Goal: Transaction & Acquisition: Purchase product/service

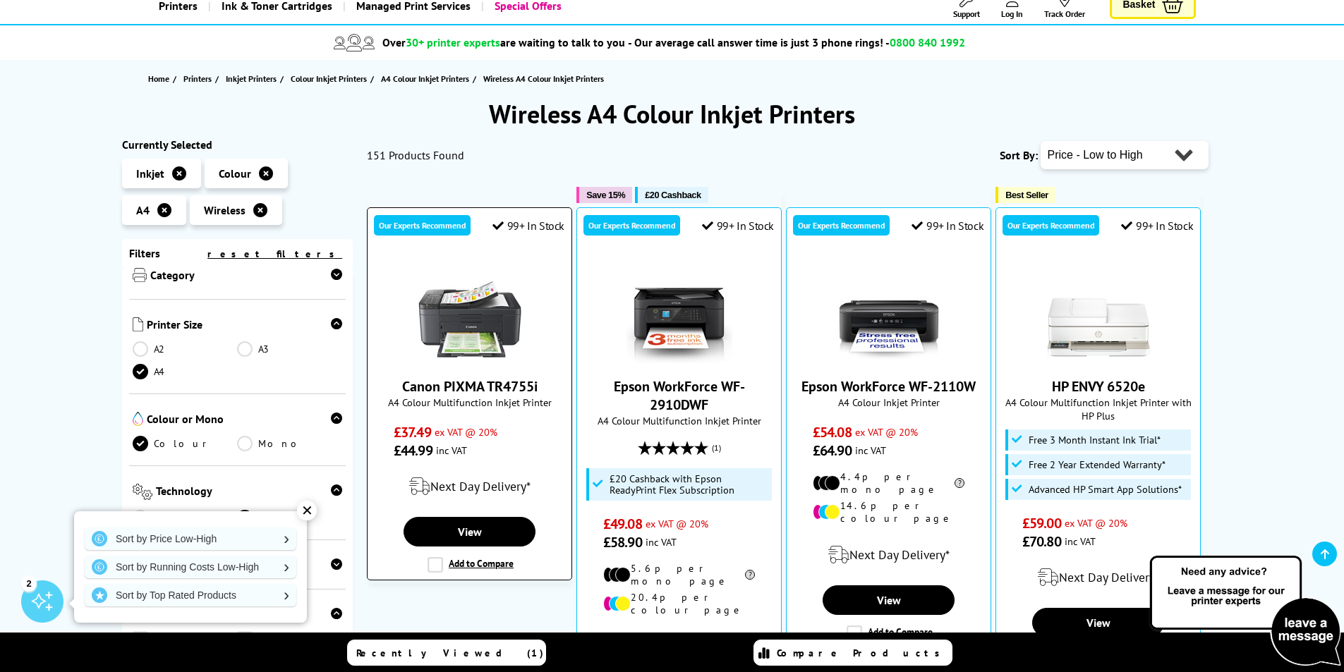
scroll to position [71, 0]
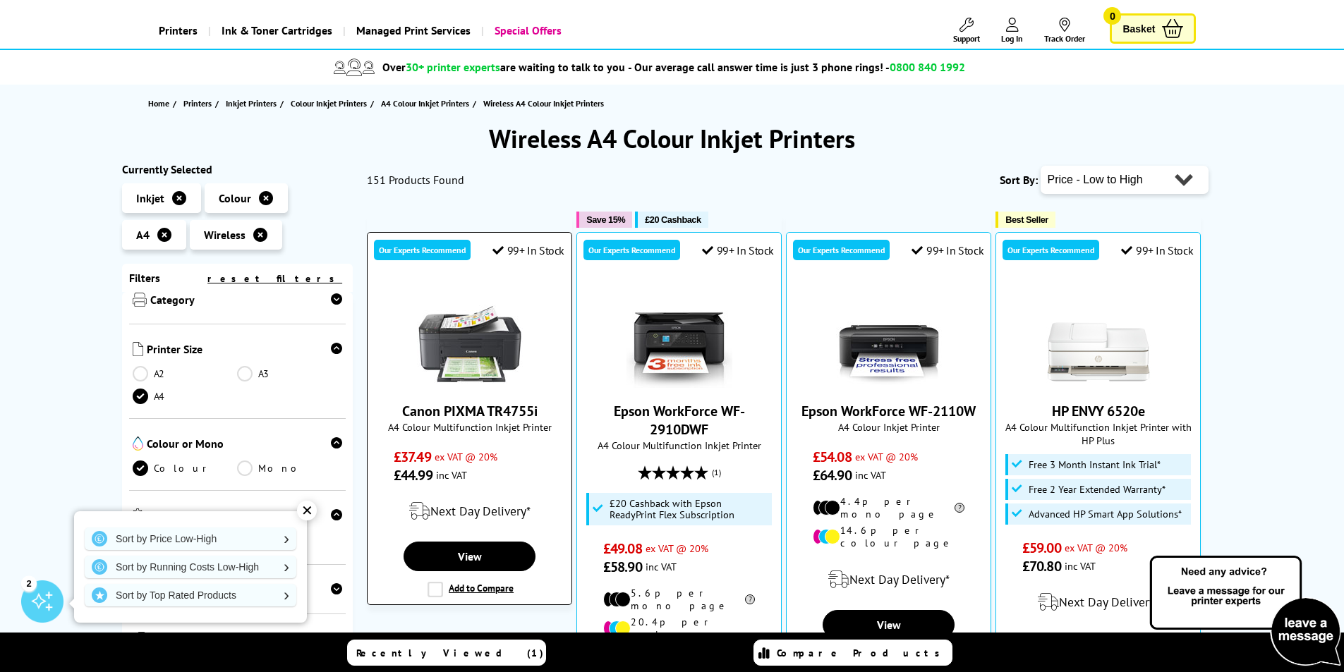
click at [474, 330] on img at bounding box center [470, 335] width 106 height 106
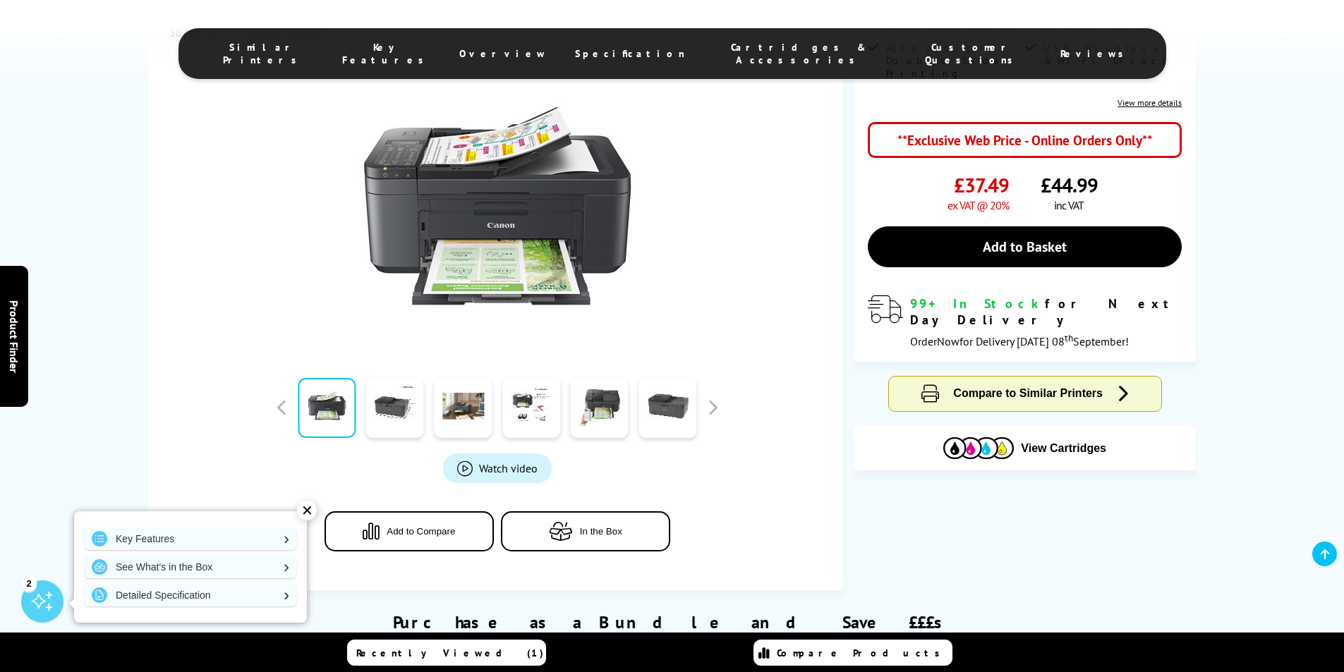
scroll to position [282, 0]
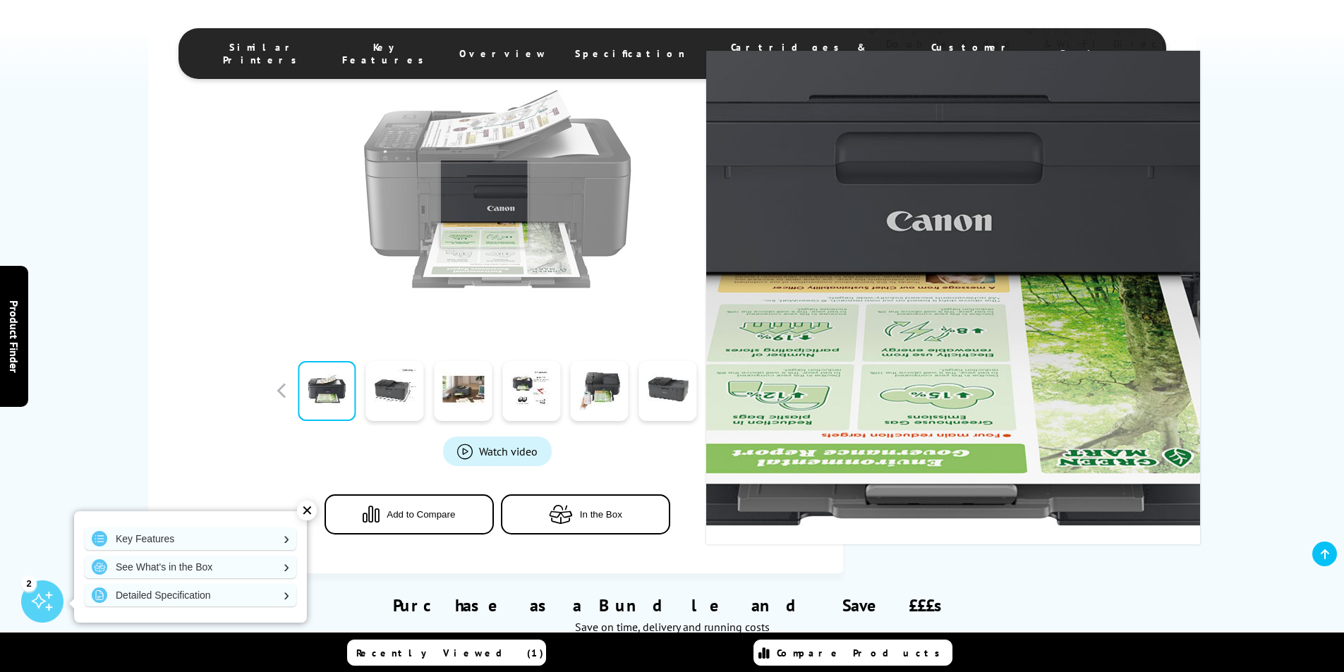
click at [484, 204] on img at bounding box center [497, 189] width 277 height 277
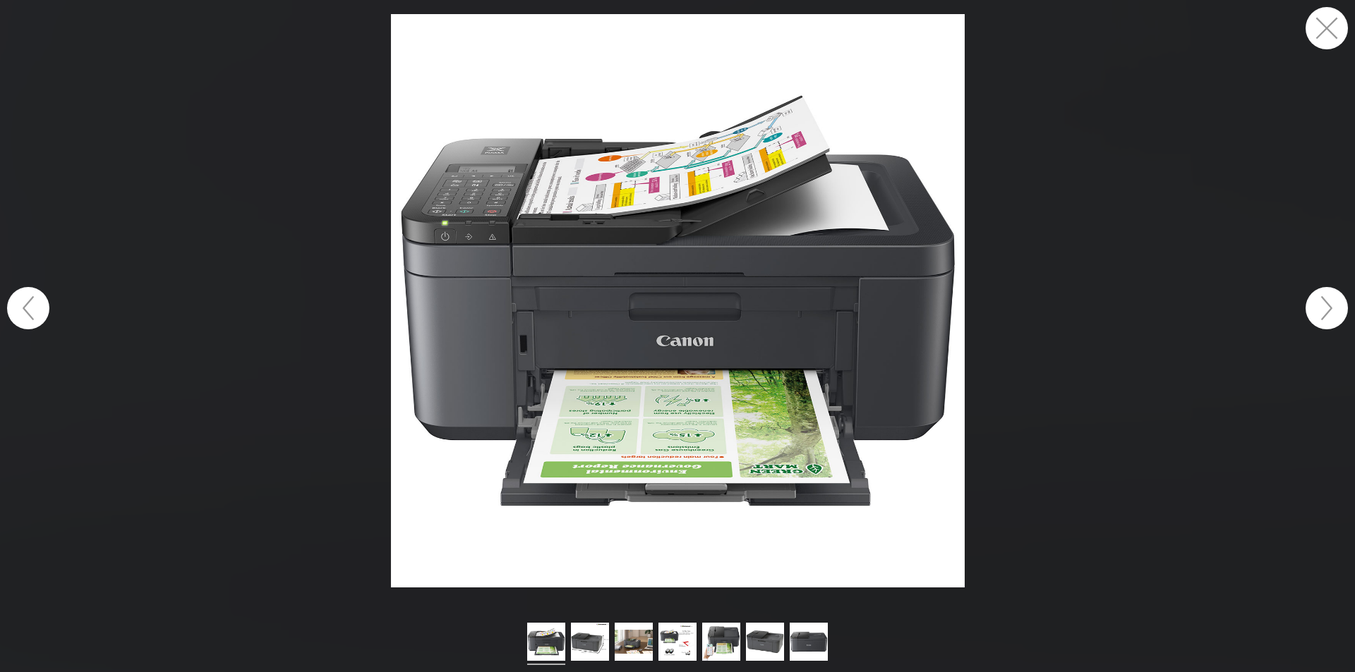
click at [1327, 311] on button "button" at bounding box center [1326, 308] width 42 height 42
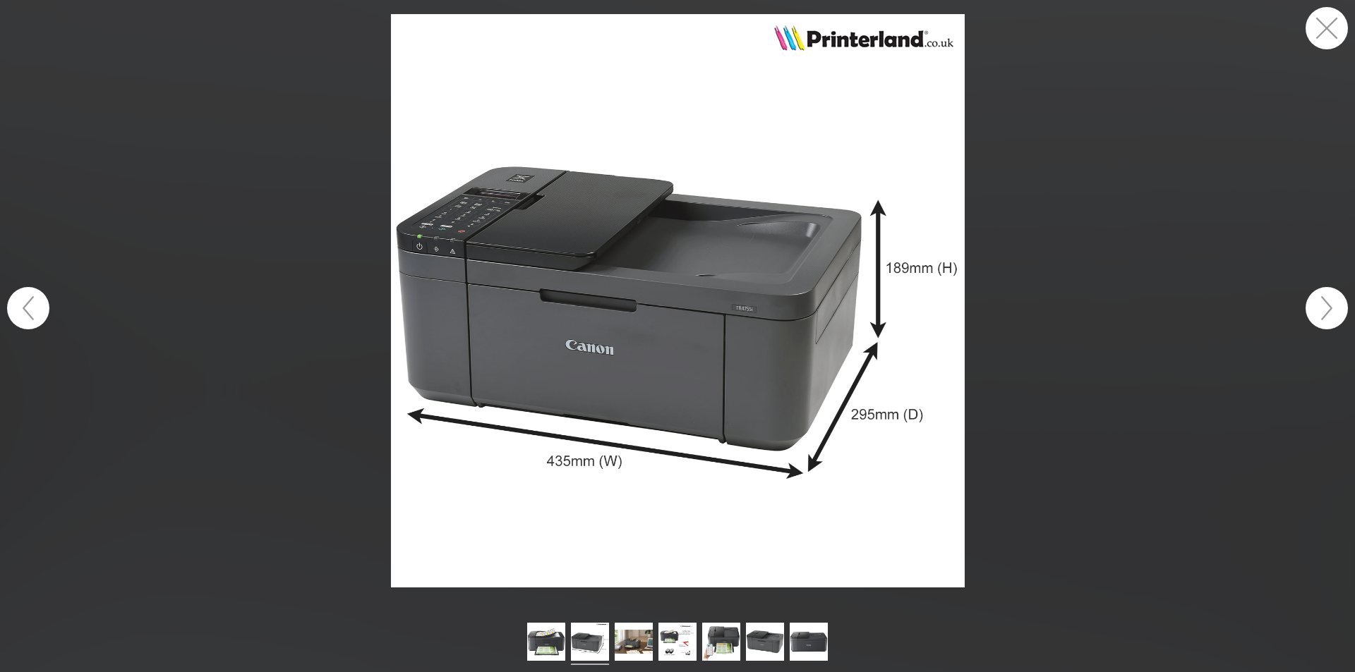
click at [1327, 311] on button "button" at bounding box center [1326, 308] width 42 height 42
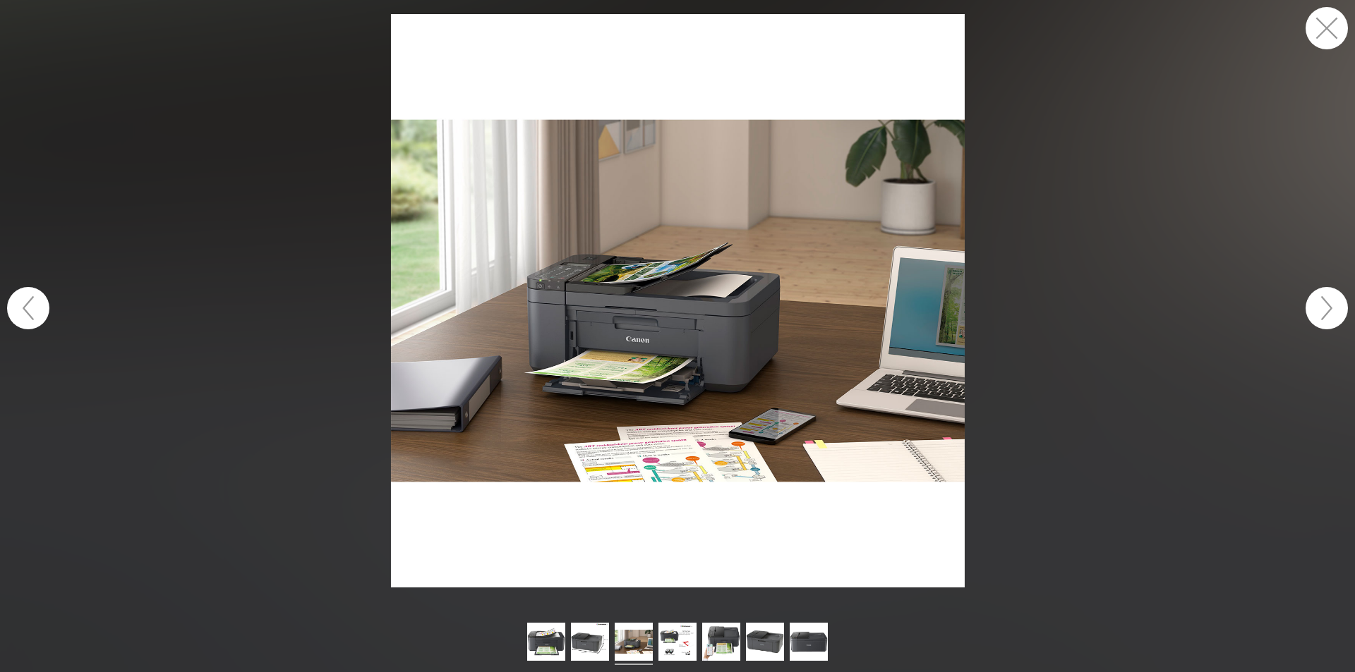
click at [1327, 311] on button "button" at bounding box center [1326, 308] width 42 height 42
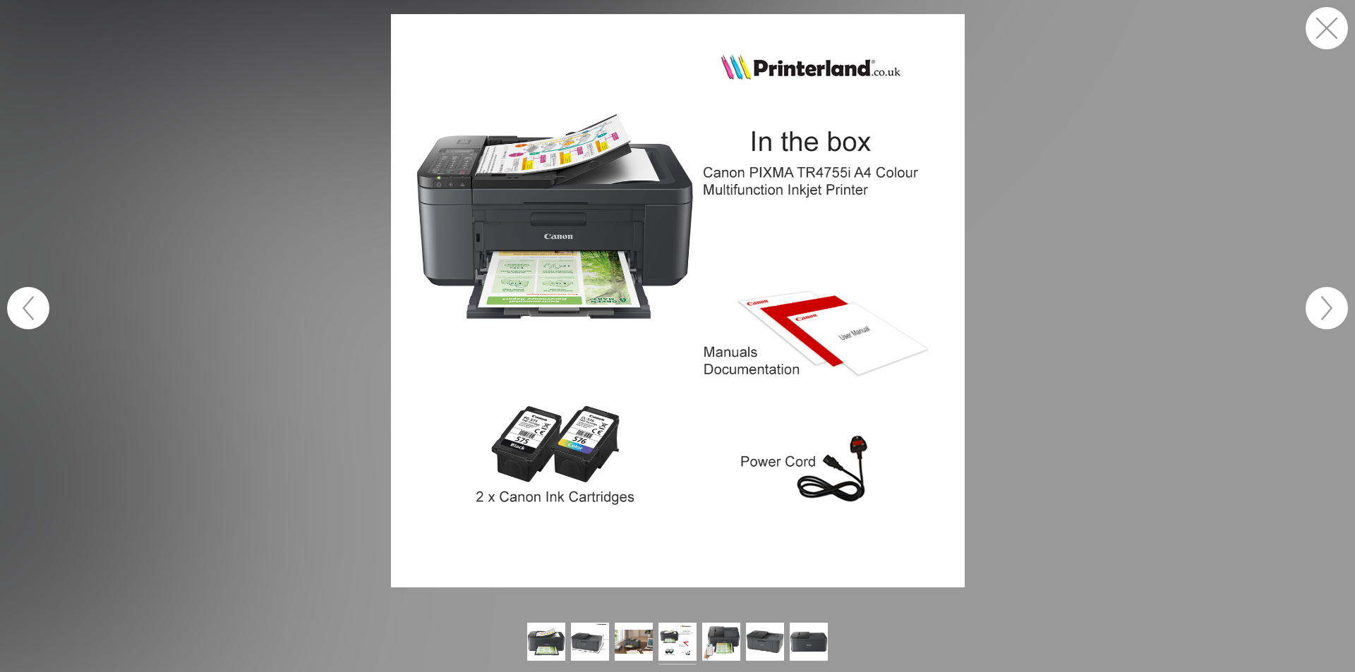
click at [1327, 311] on button "button" at bounding box center [1326, 308] width 42 height 42
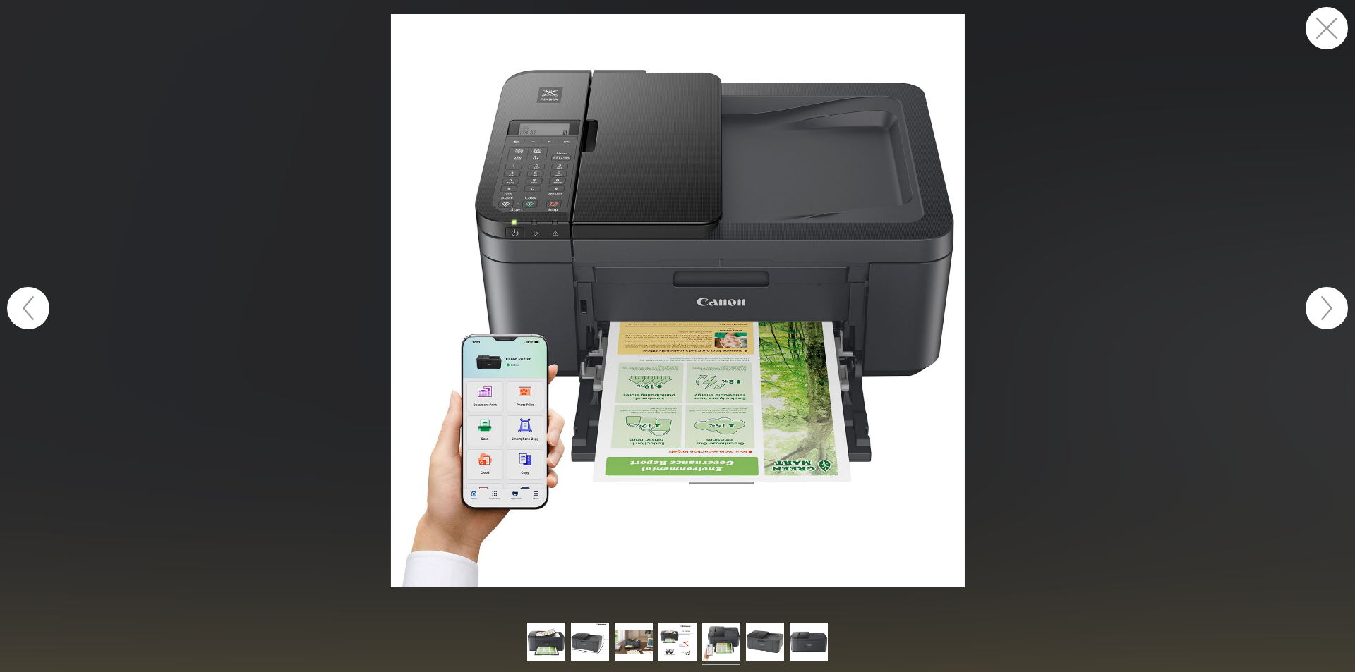
click at [1327, 311] on button "button" at bounding box center [1326, 308] width 42 height 42
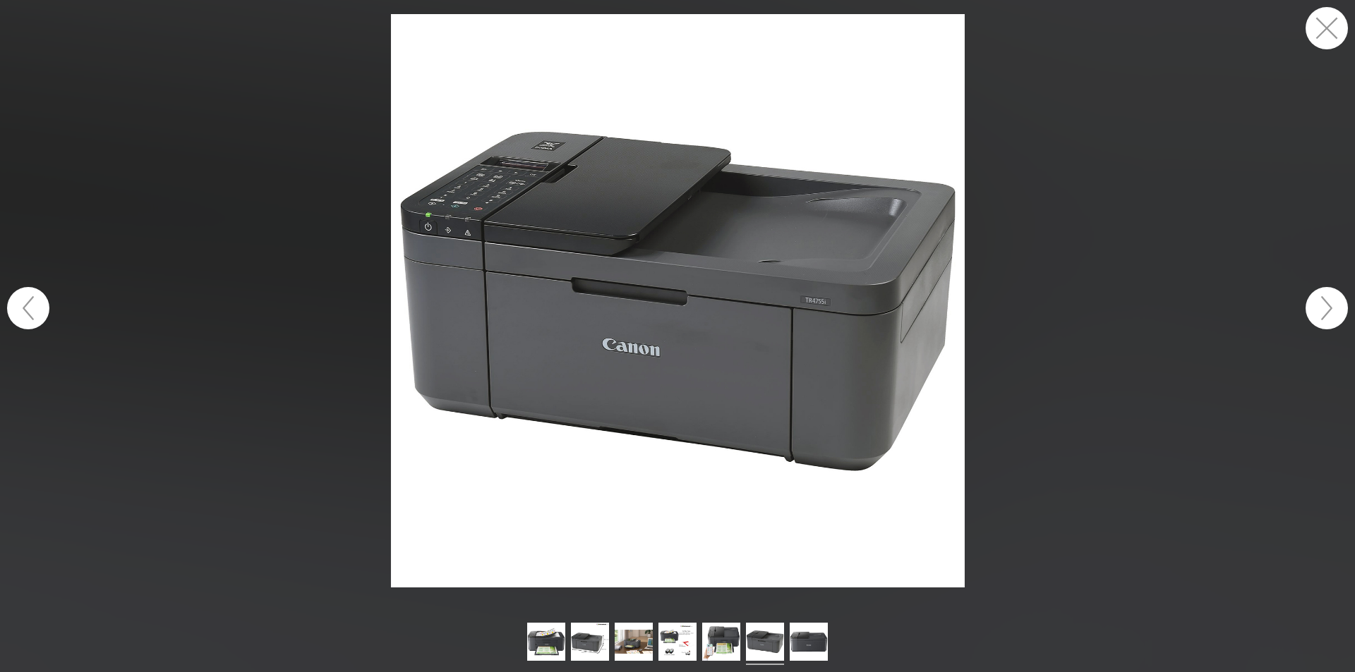
click at [1327, 311] on button "button" at bounding box center [1326, 308] width 42 height 42
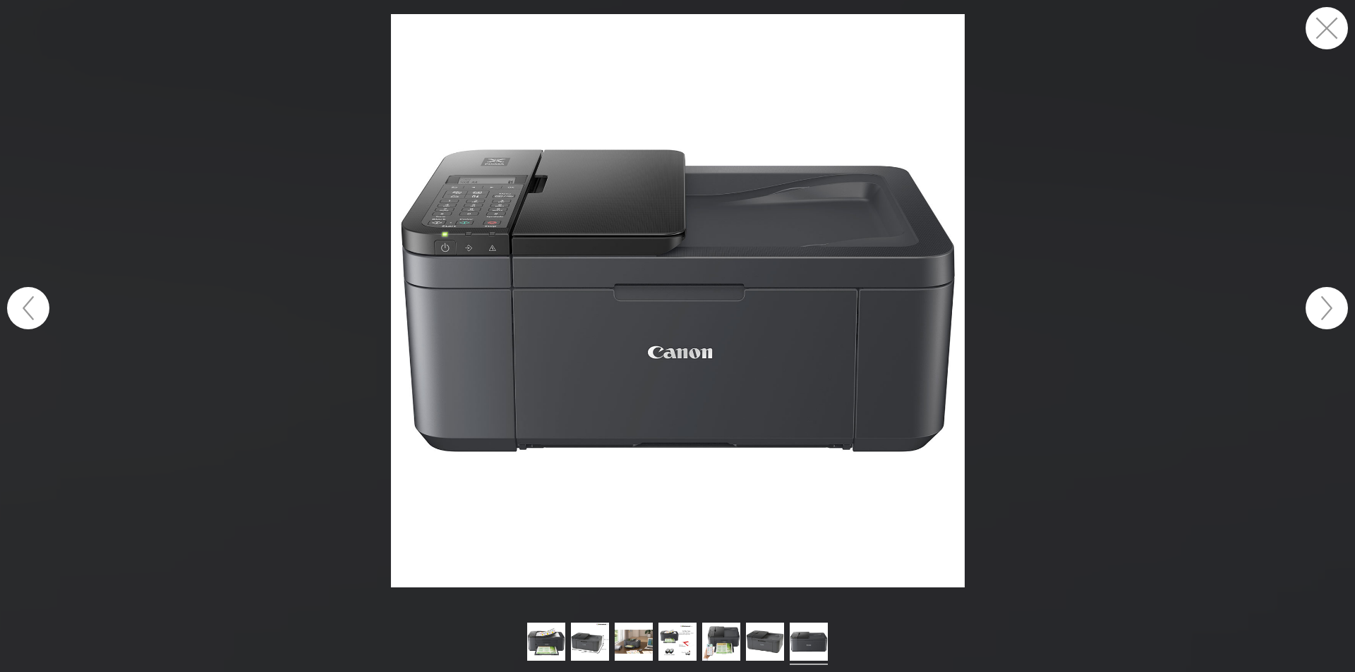
click at [1327, 311] on button "button" at bounding box center [1326, 308] width 42 height 42
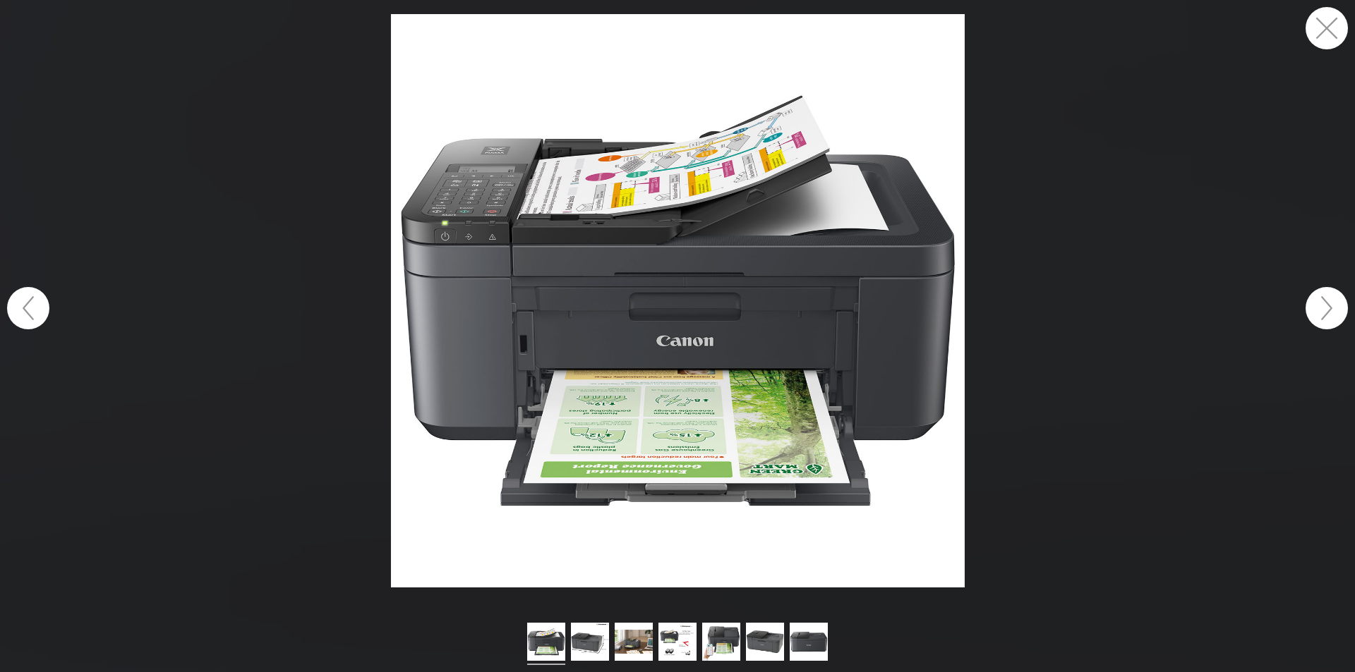
click at [1327, 311] on button "button" at bounding box center [1326, 308] width 42 height 42
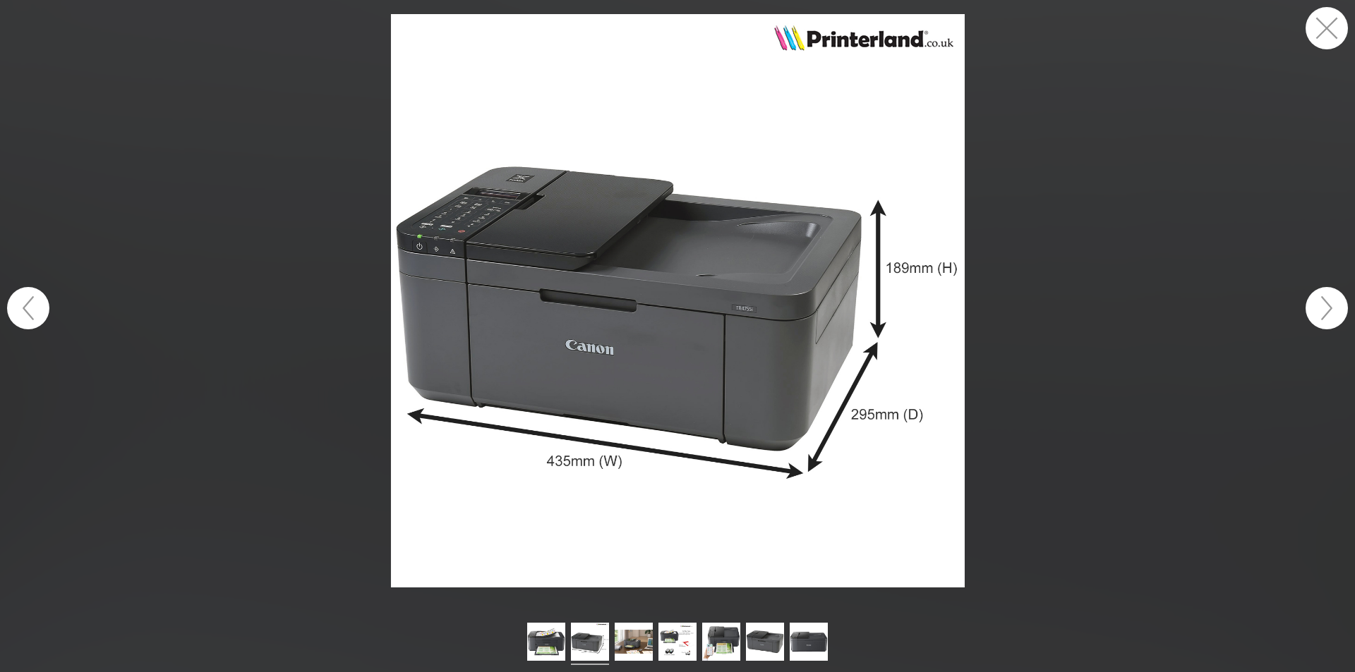
click at [1327, 311] on button "button" at bounding box center [1326, 308] width 42 height 42
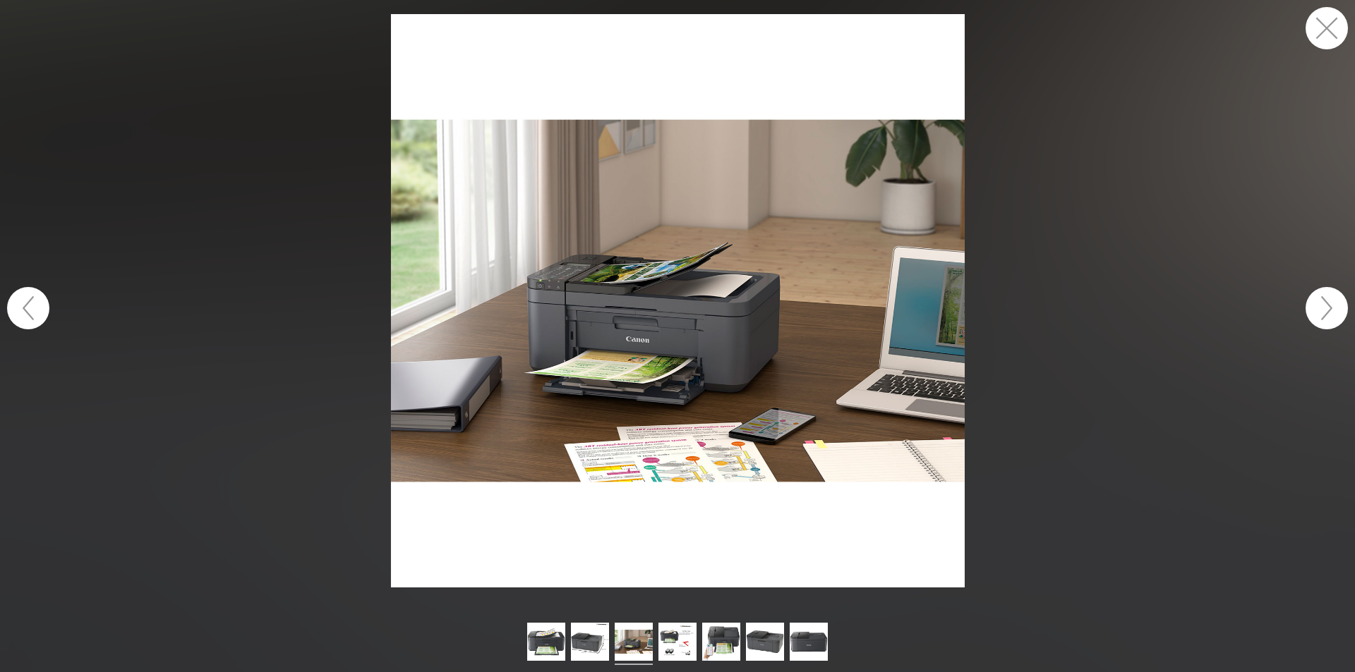
click at [1327, 311] on button "button" at bounding box center [1326, 308] width 42 height 42
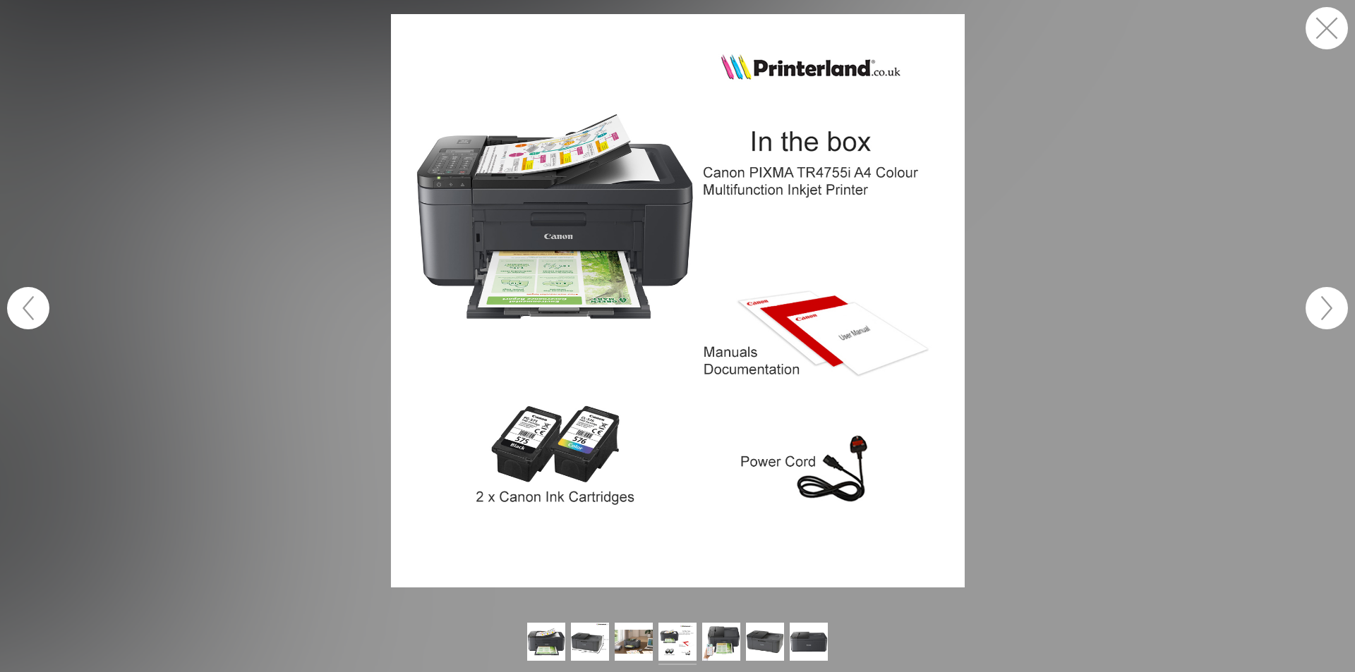
click at [1327, 311] on button "button" at bounding box center [1326, 308] width 42 height 42
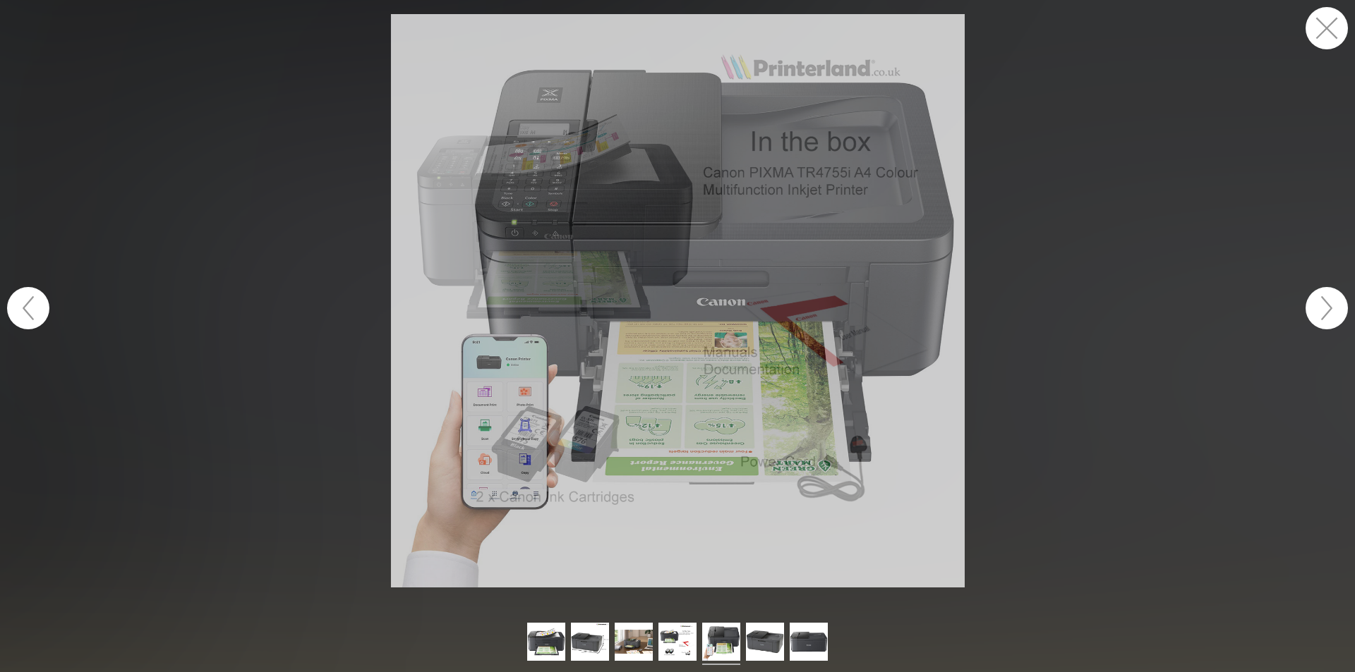
click at [1327, 311] on button "button" at bounding box center [1326, 308] width 42 height 42
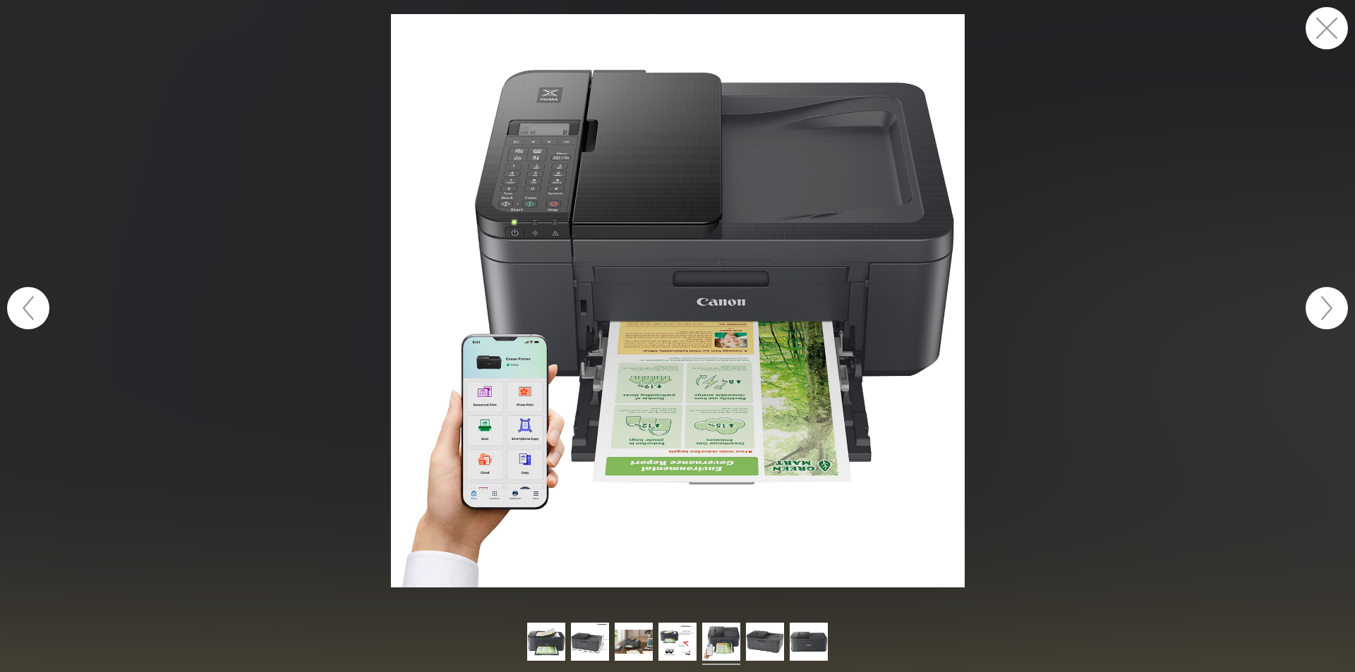
click at [1327, 311] on button "button" at bounding box center [1326, 308] width 42 height 42
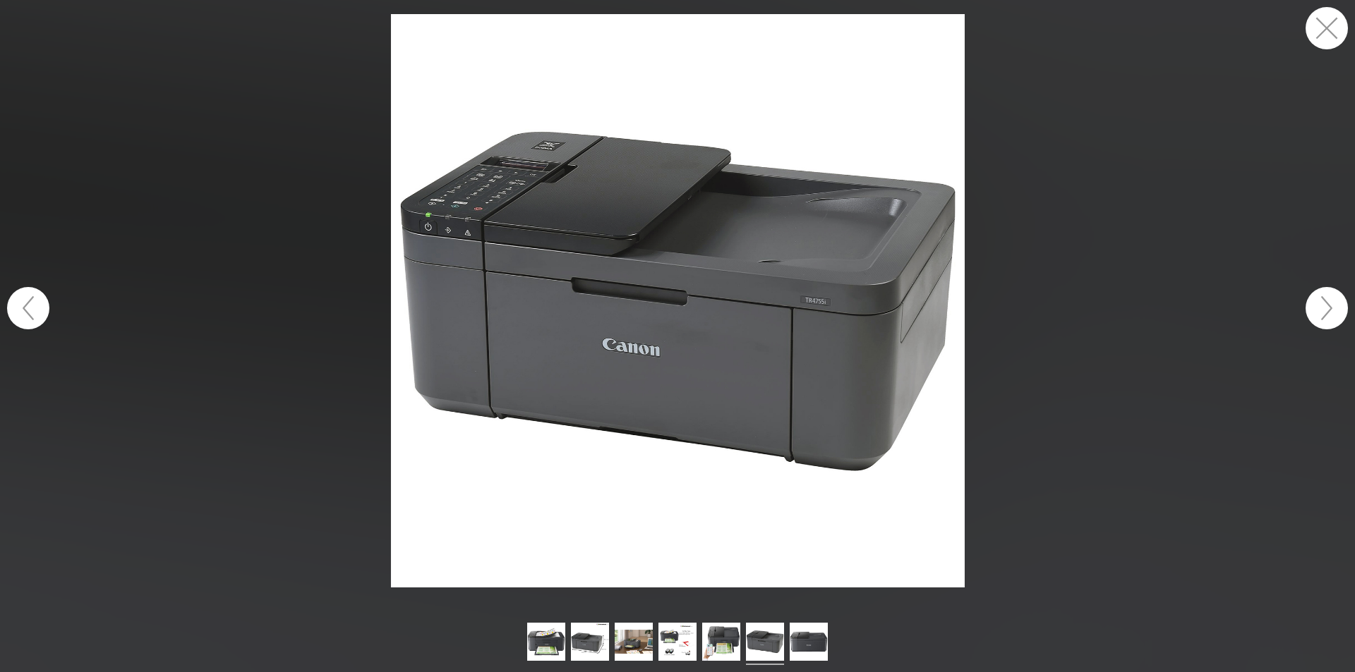
click at [1327, 311] on button "button" at bounding box center [1326, 308] width 42 height 42
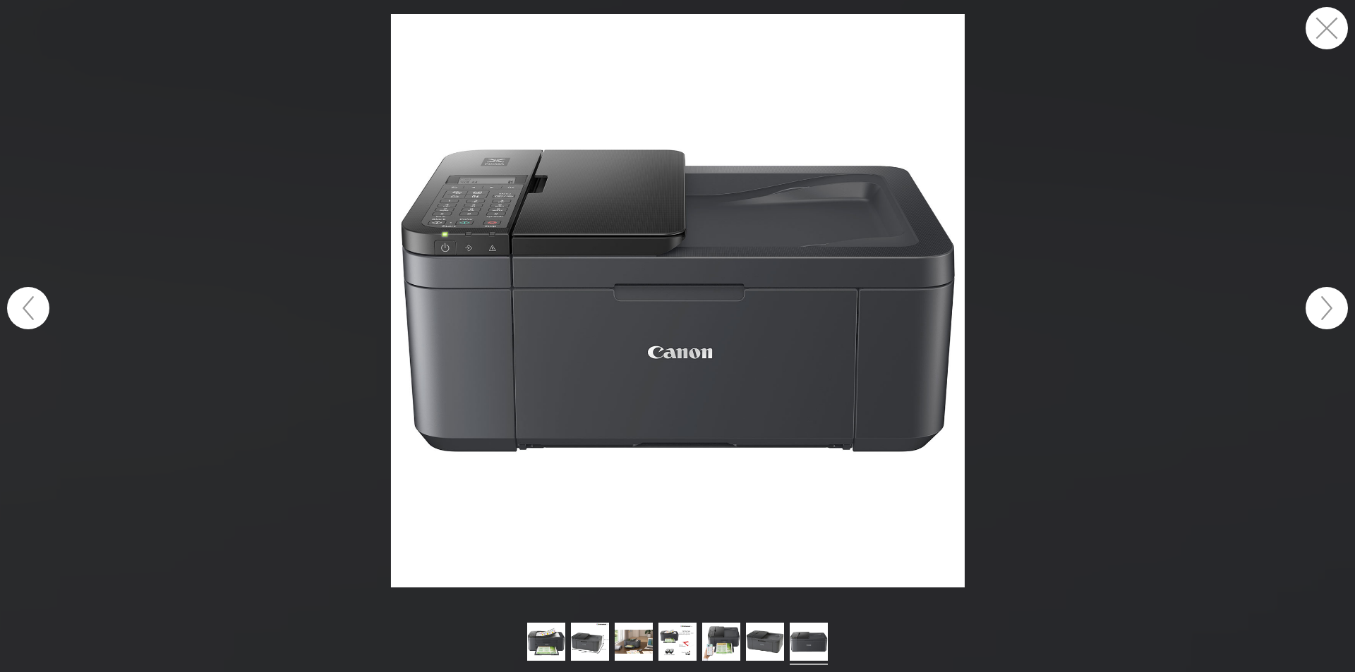
click at [1334, 26] on button "button" at bounding box center [1326, 28] width 42 height 42
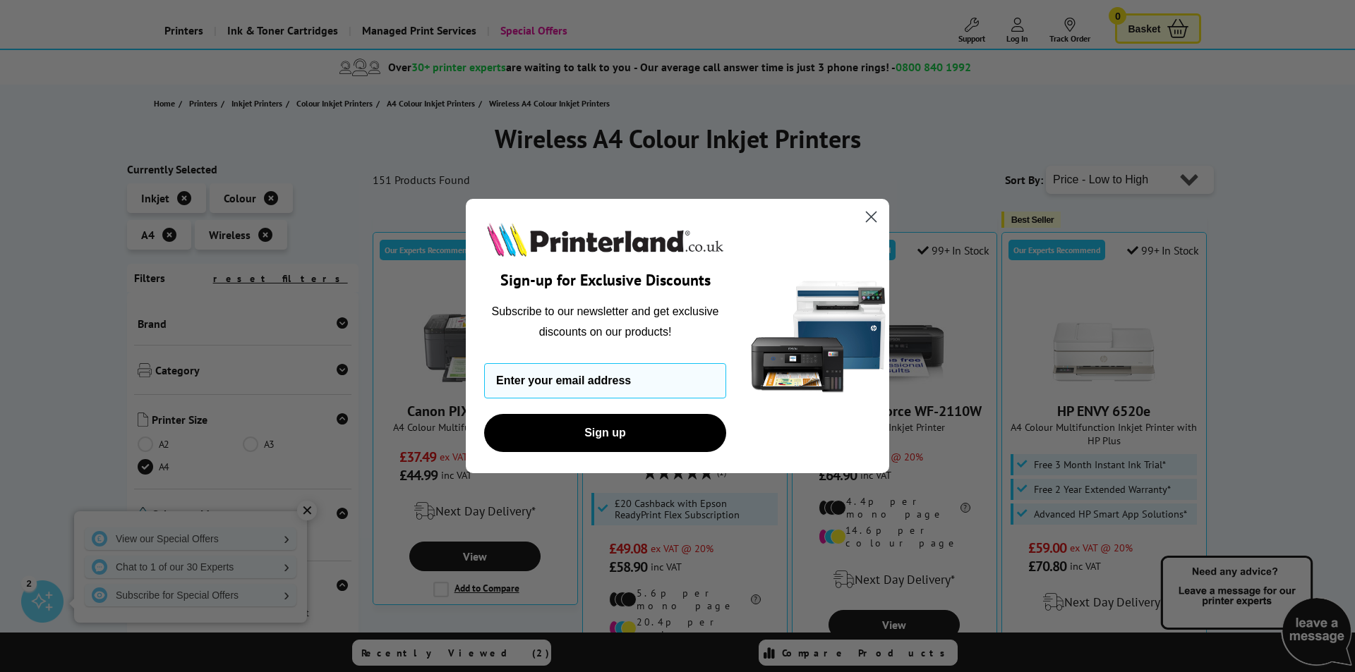
click at [871, 214] on circle "Close dialog" at bounding box center [870, 216] width 23 height 23
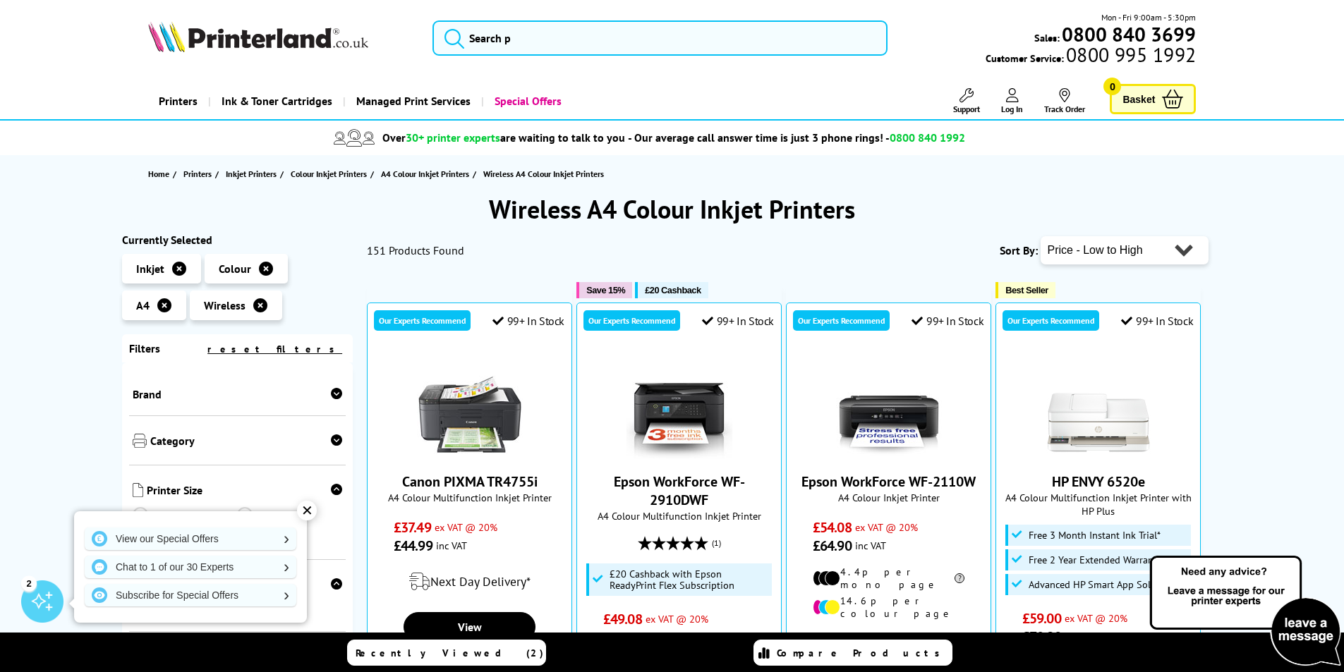
click at [333, 440] on icon at bounding box center [336, 440] width 11 height 11
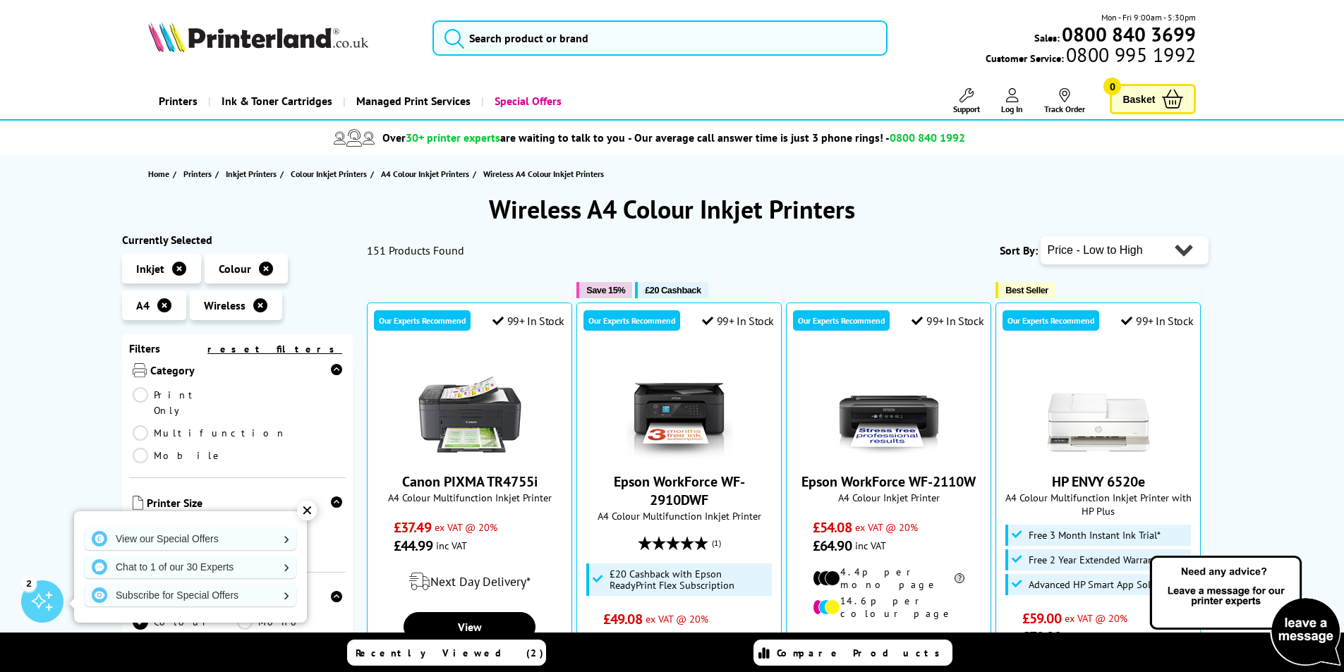
click at [243, 426] on link "Multifunction" at bounding box center [210, 434] width 154 height 16
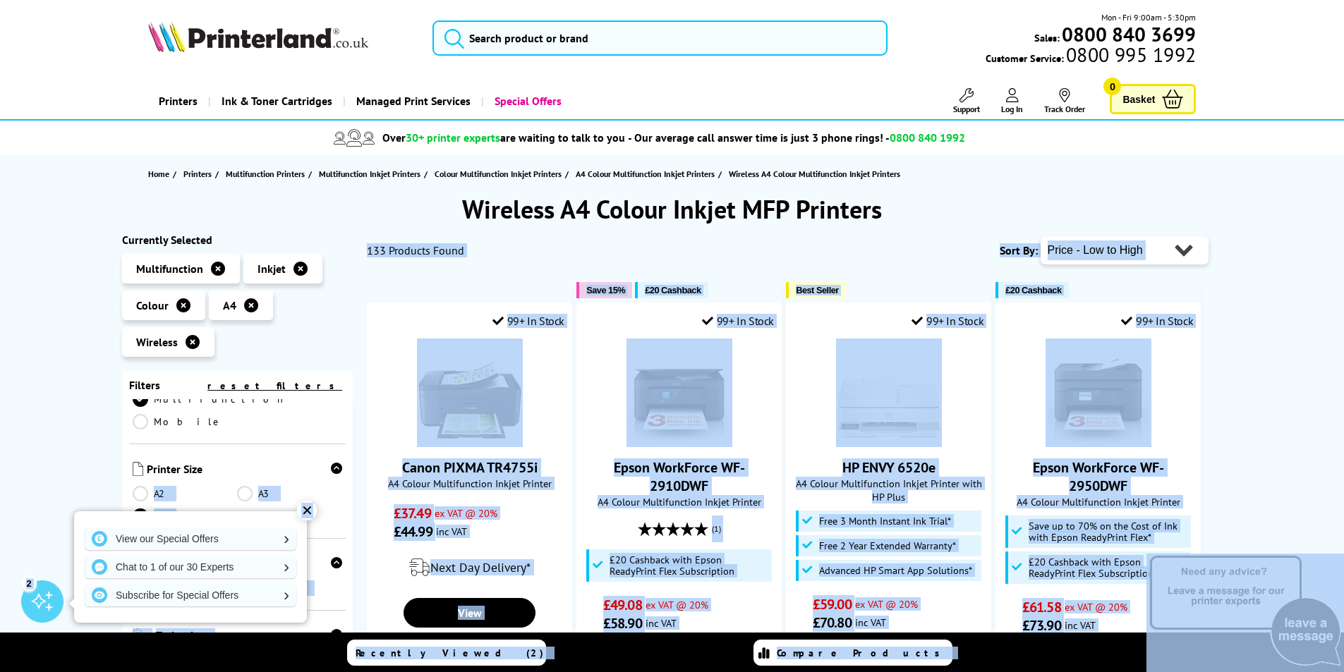
scroll to position [87, 0]
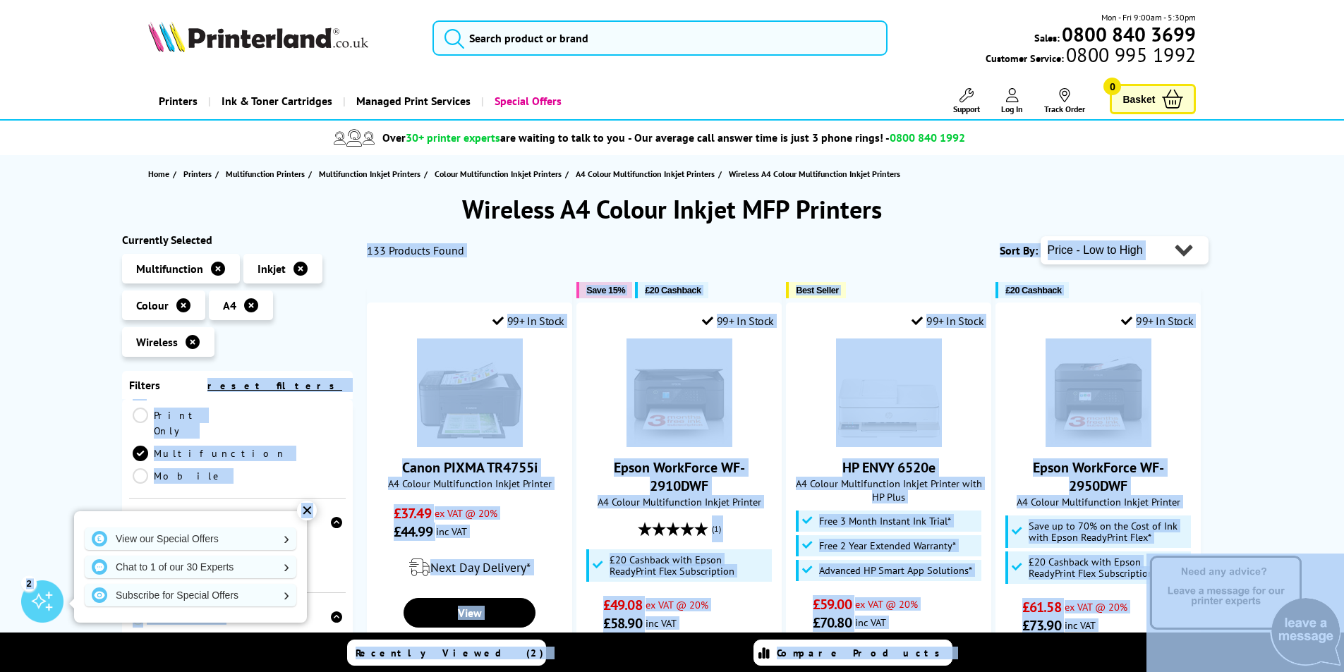
drag, startPoint x: 266, startPoint y: 521, endPoint x: 217, endPoint y: 396, distance: 134.3
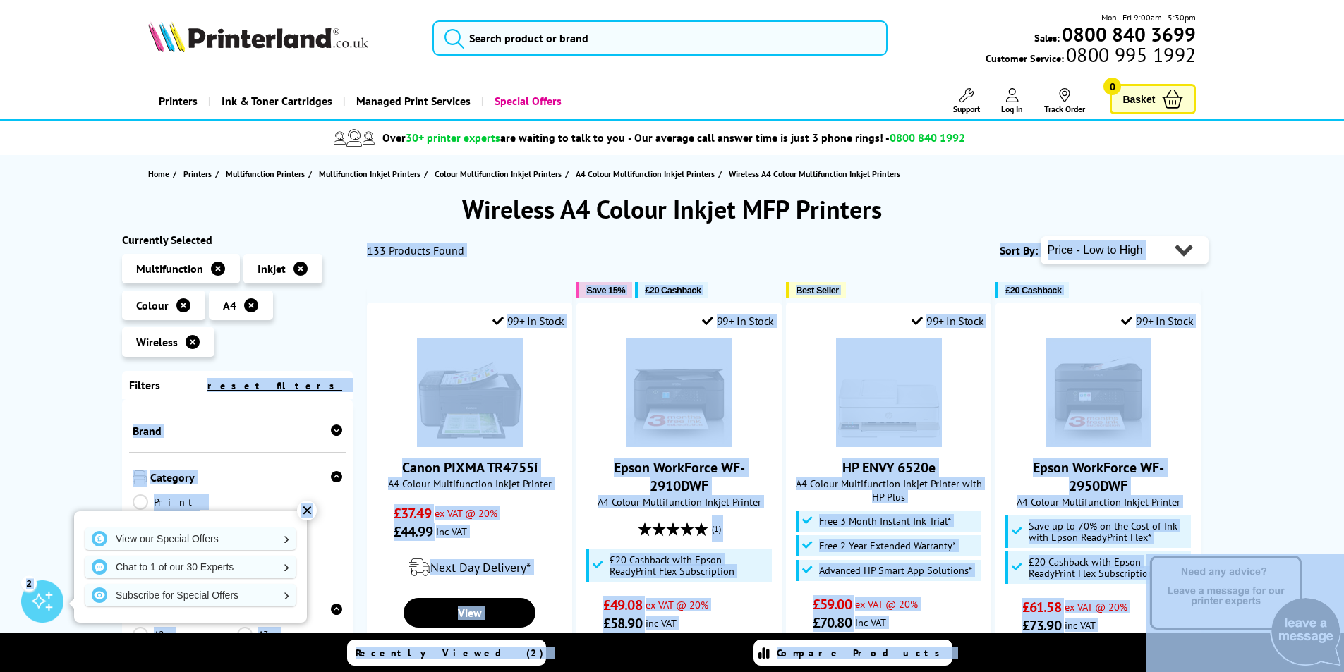
click at [200, 437] on span "Brand" at bounding box center [238, 431] width 210 height 14
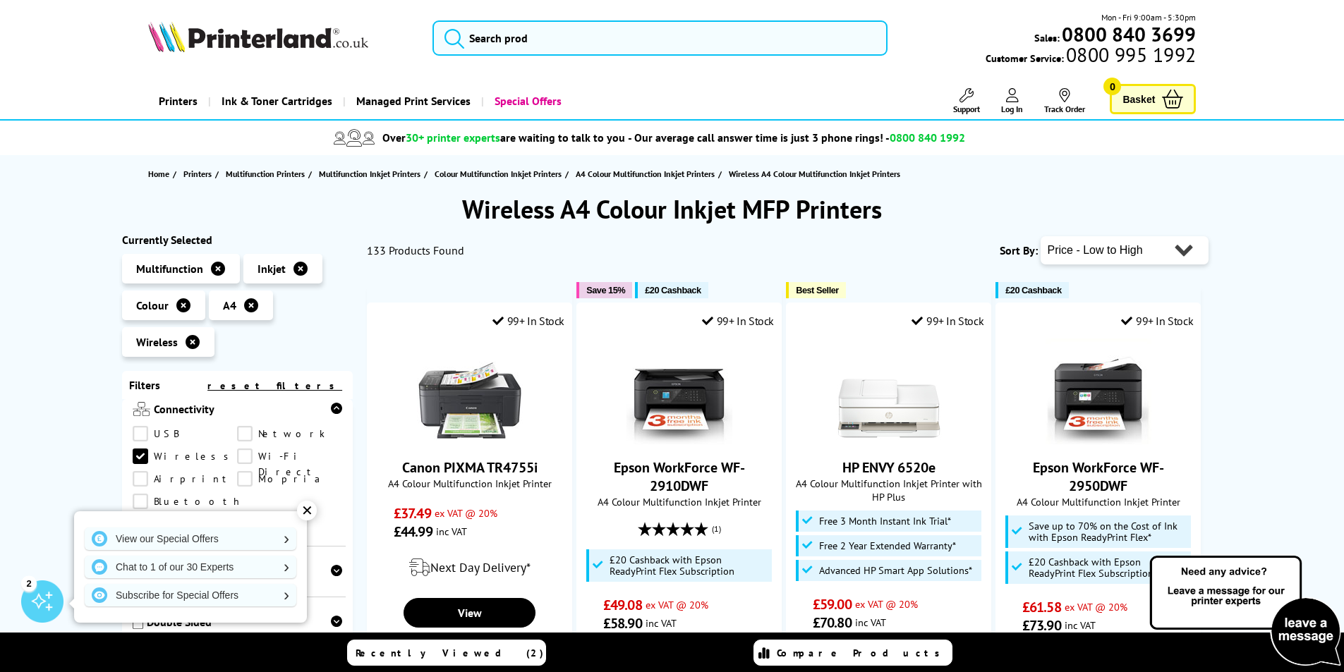
scroll to position [635, 0]
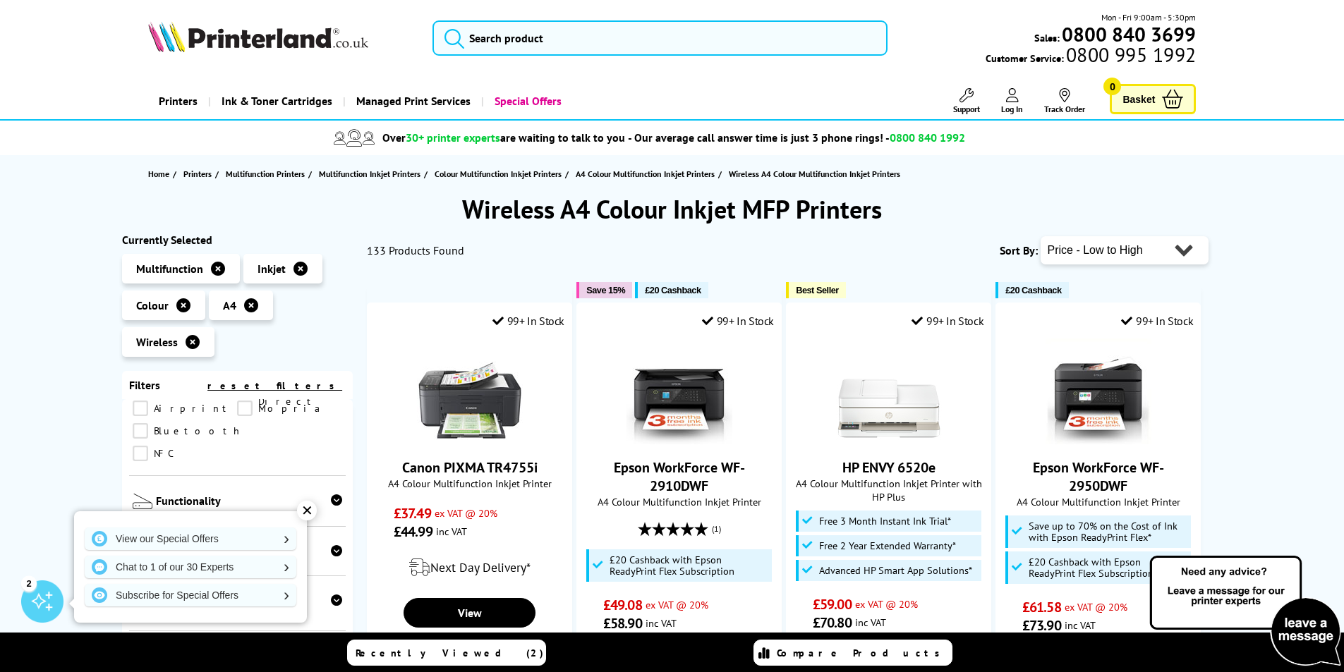
click at [332, 495] on icon at bounding box center [336, 500] width 11 height 11
click at [241, 519] on link "Scan" at bounding box center [289, 527] width 105 height 16
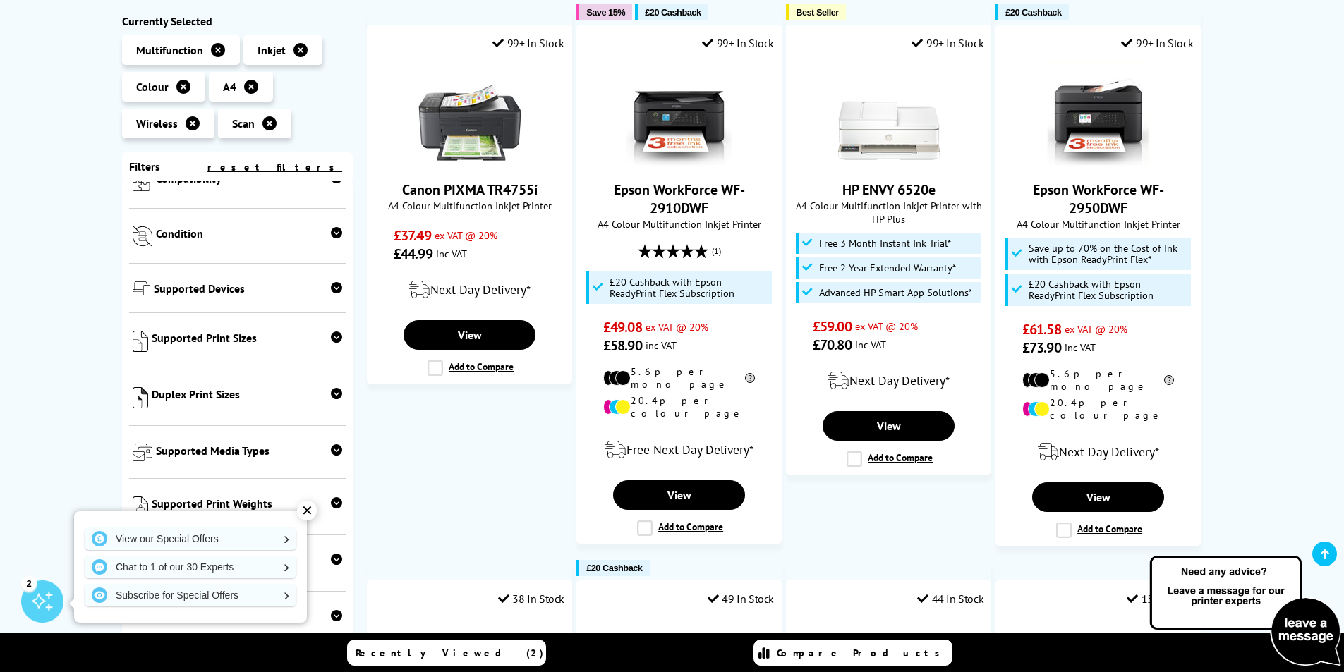
scroll to position [282, 0]
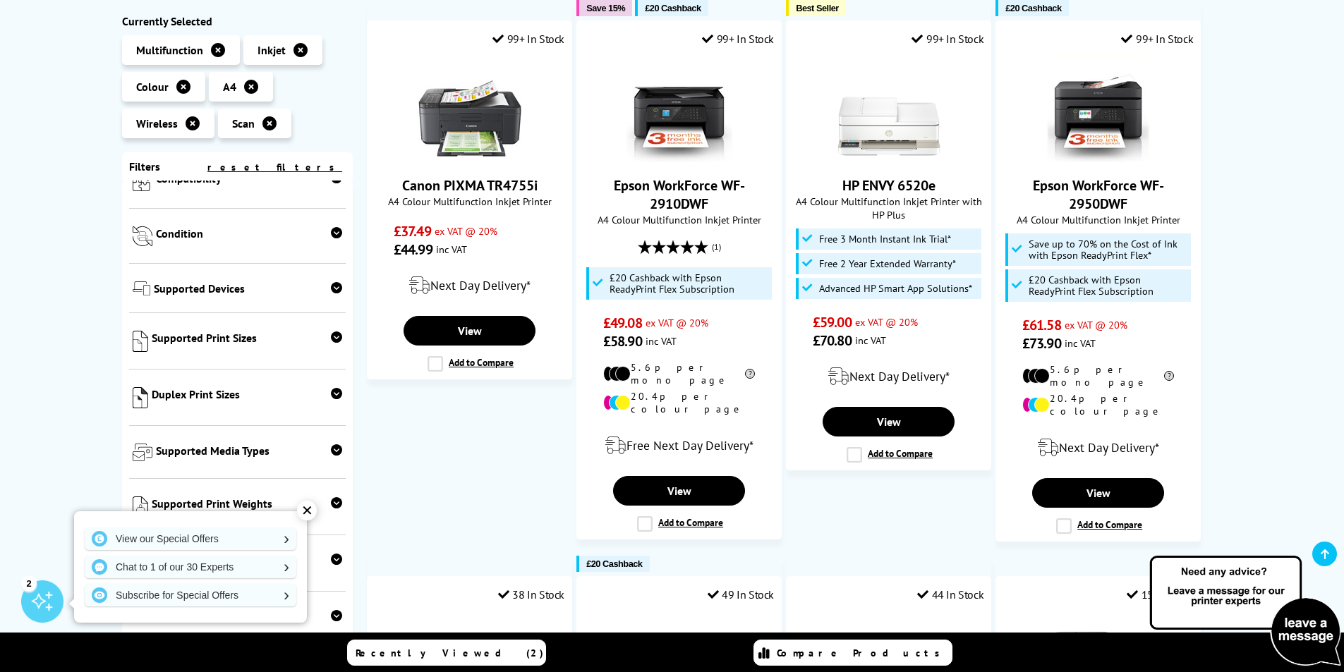
click at [332, 228] on icon at bounding box center [336, 233] width 11 height 11
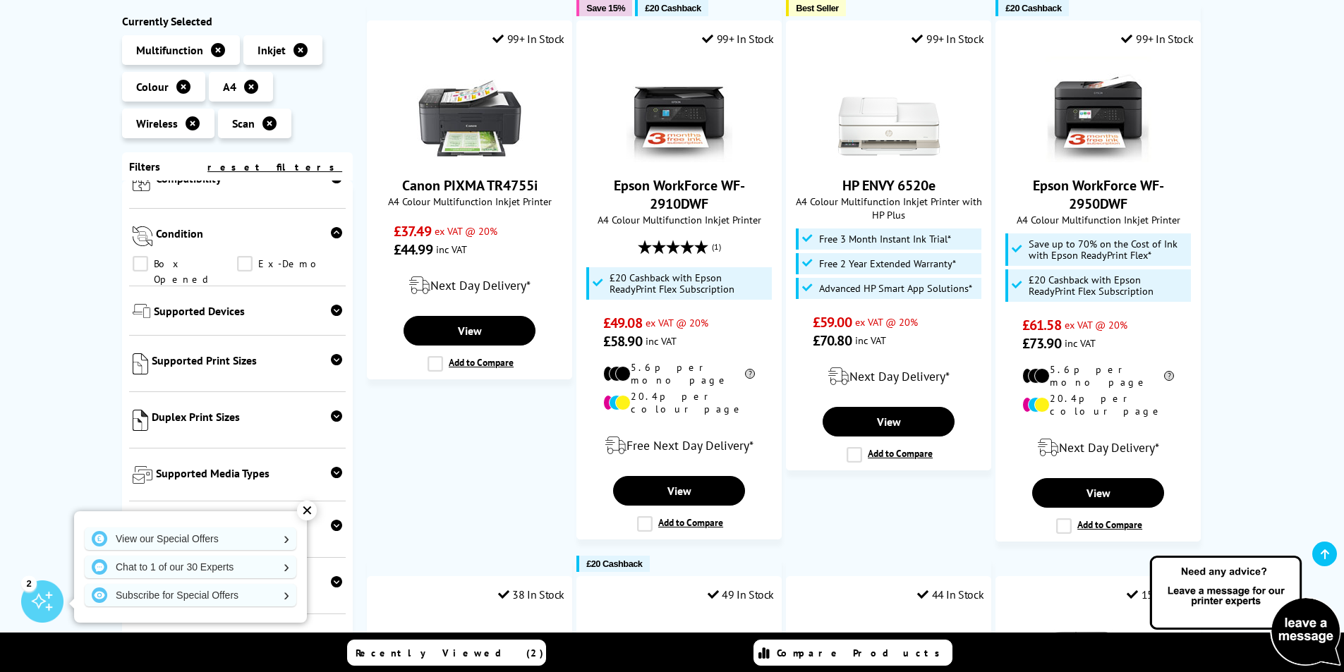
click at [332, 228] on icon at bounding box center [336, 233] width 11 height 11
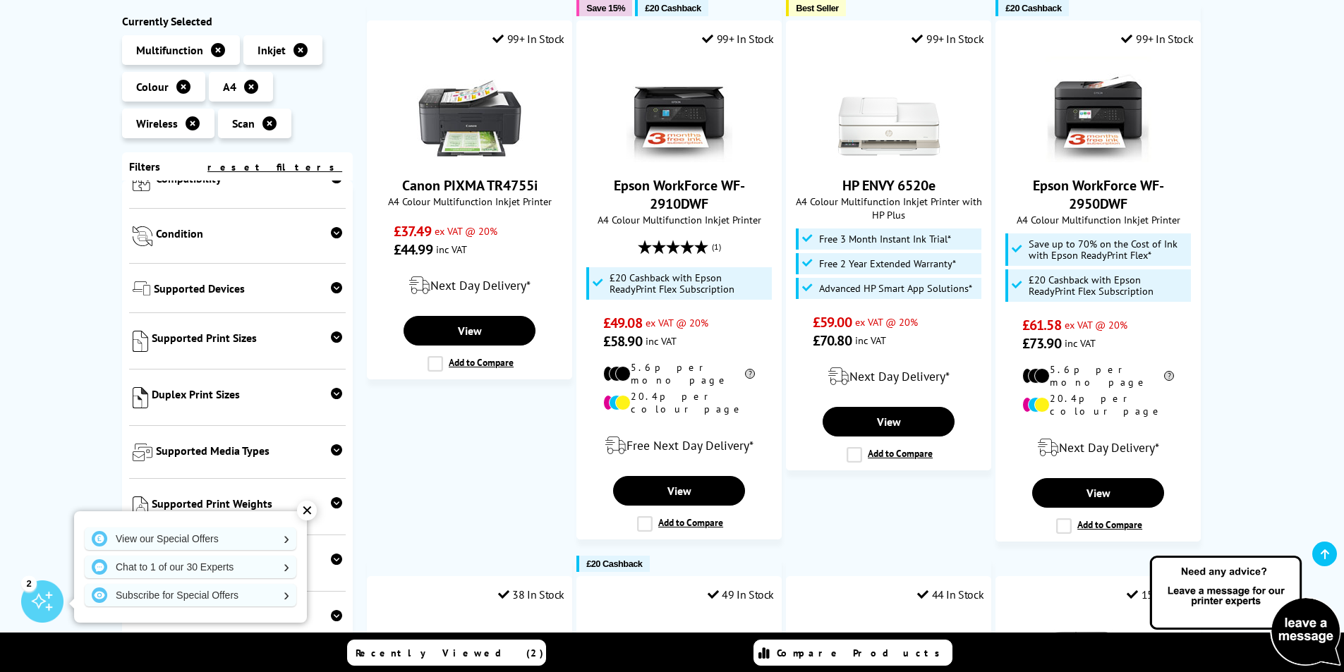
click at [331, 283] on icon at bounding box center [336, 288] width 11 height 11
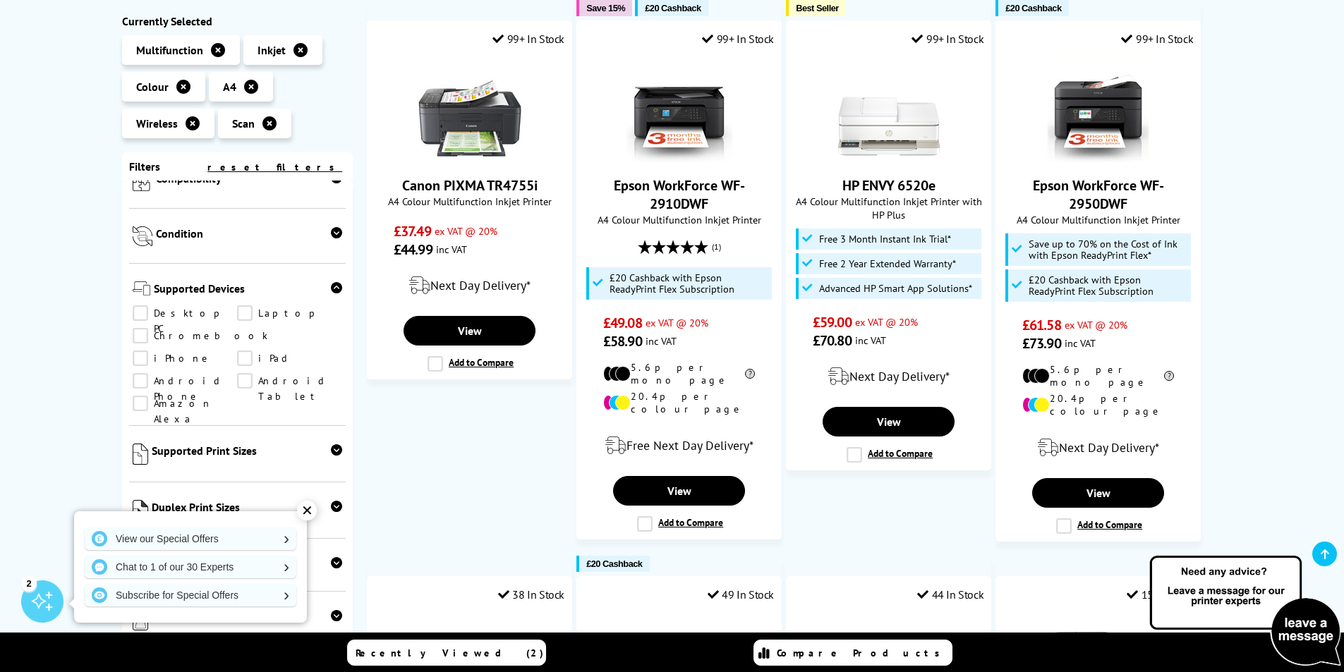
click at [331, 228] on icon at bounding box center [336, 233] width 11 height 11
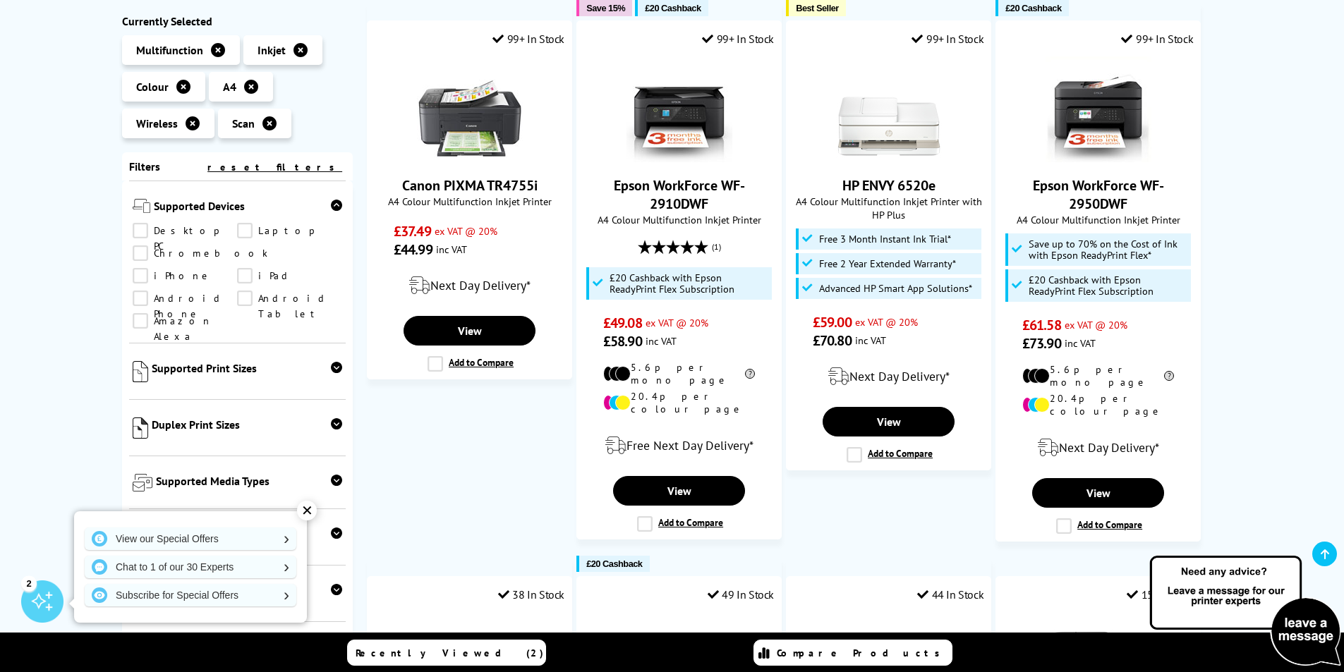
scroll to position [886, 0]
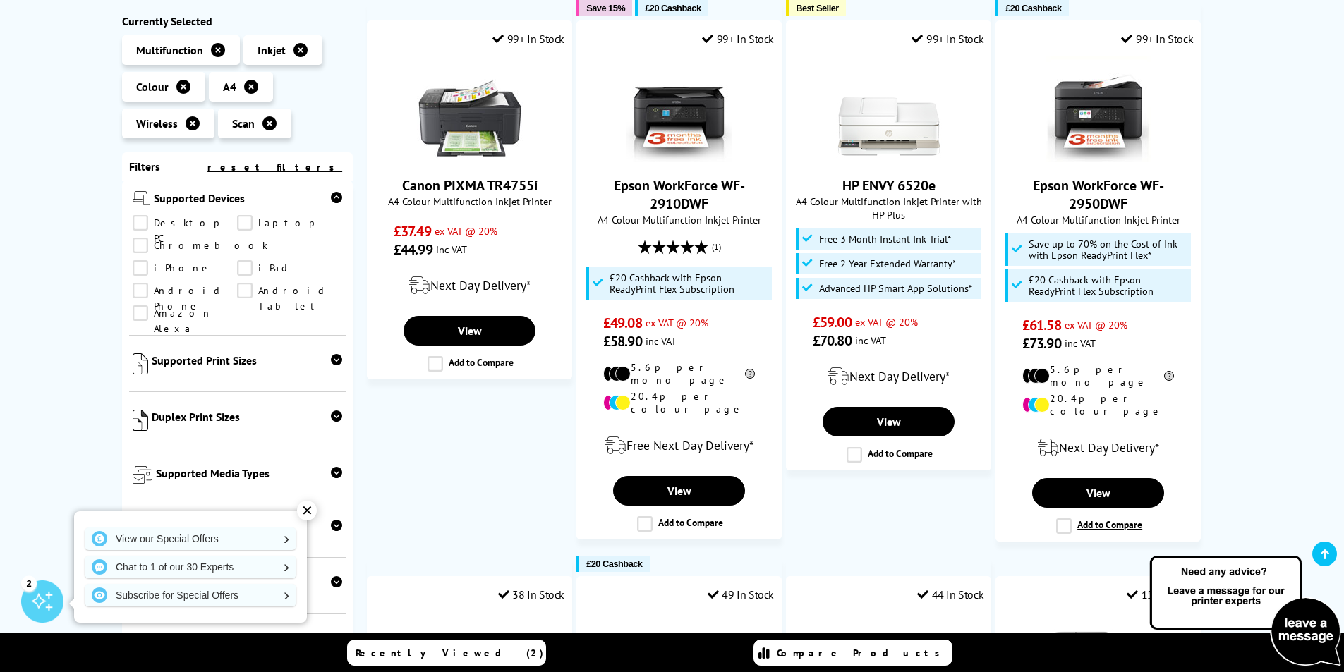
click at [336, 411] on icon at bounding box center [336, 416] width 11 height 11
click at [141, 442] on link "A4" at bounding box center [185, 450] width 105 height 16
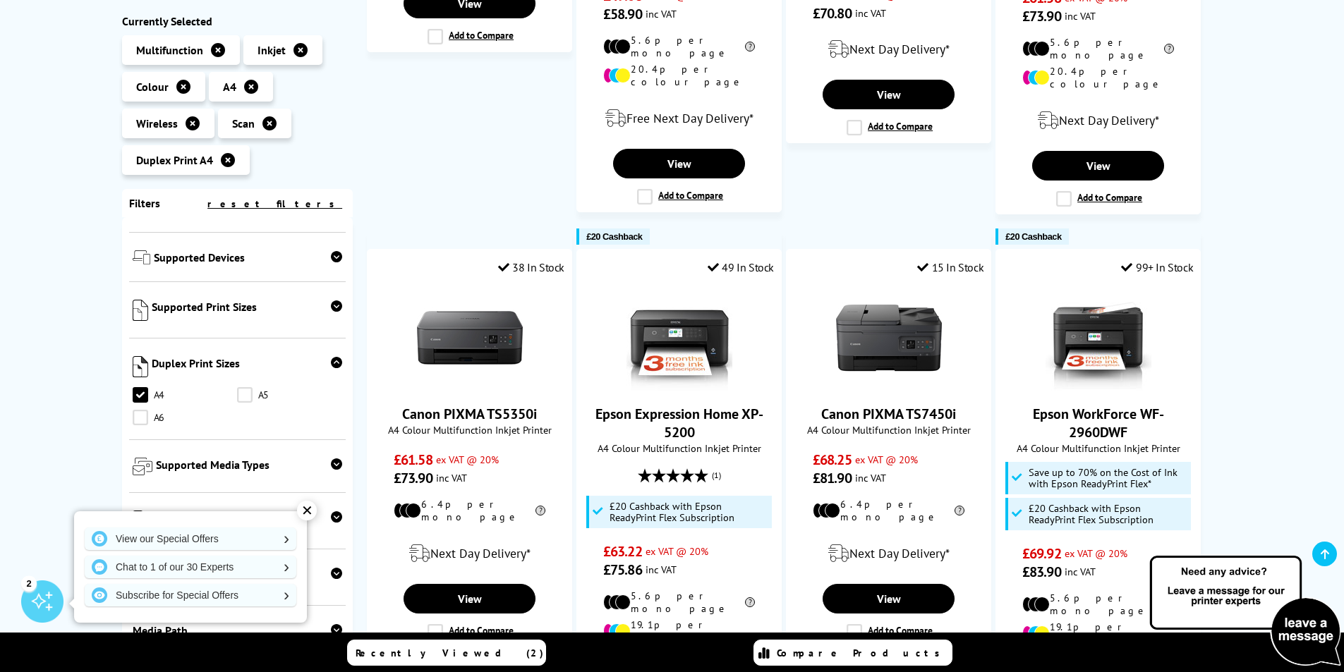
scroll to position [635, 0]
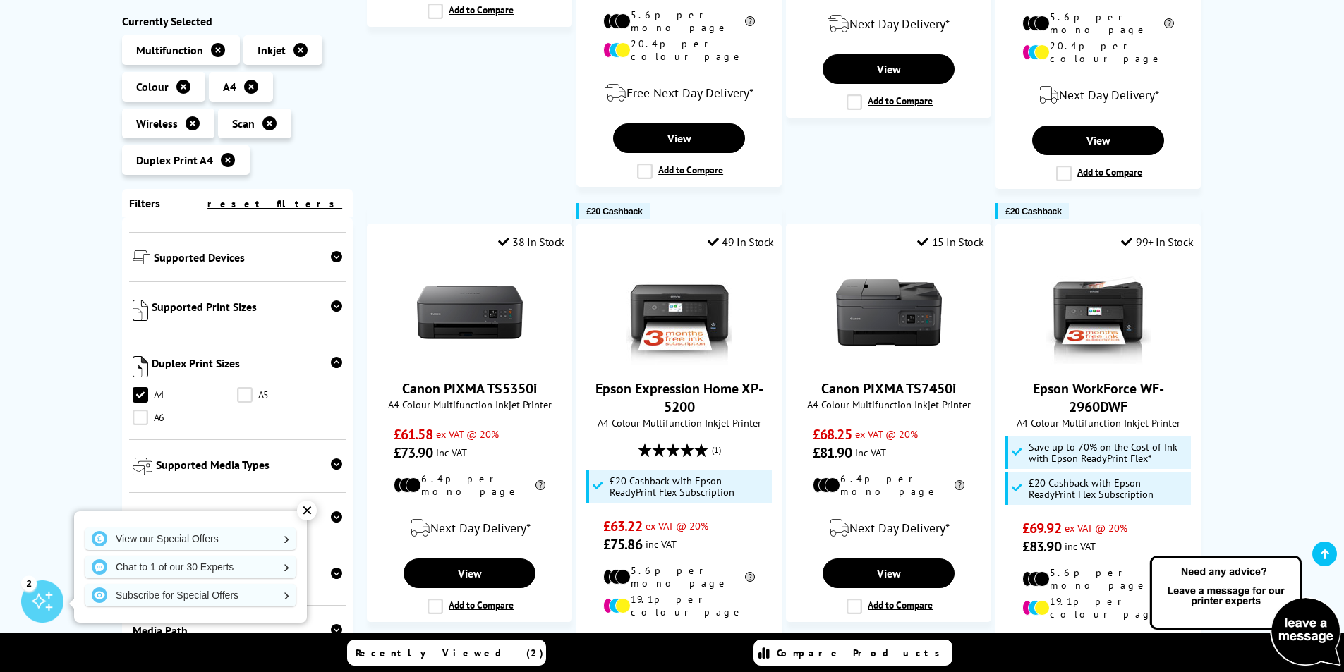
click at [101, 435] on div "Scan Duplex Print A4 Wireless A4 Colour Multifunction Inkjet Printers Currently…" at bounding box center [672, 450] width 1344 height 1785
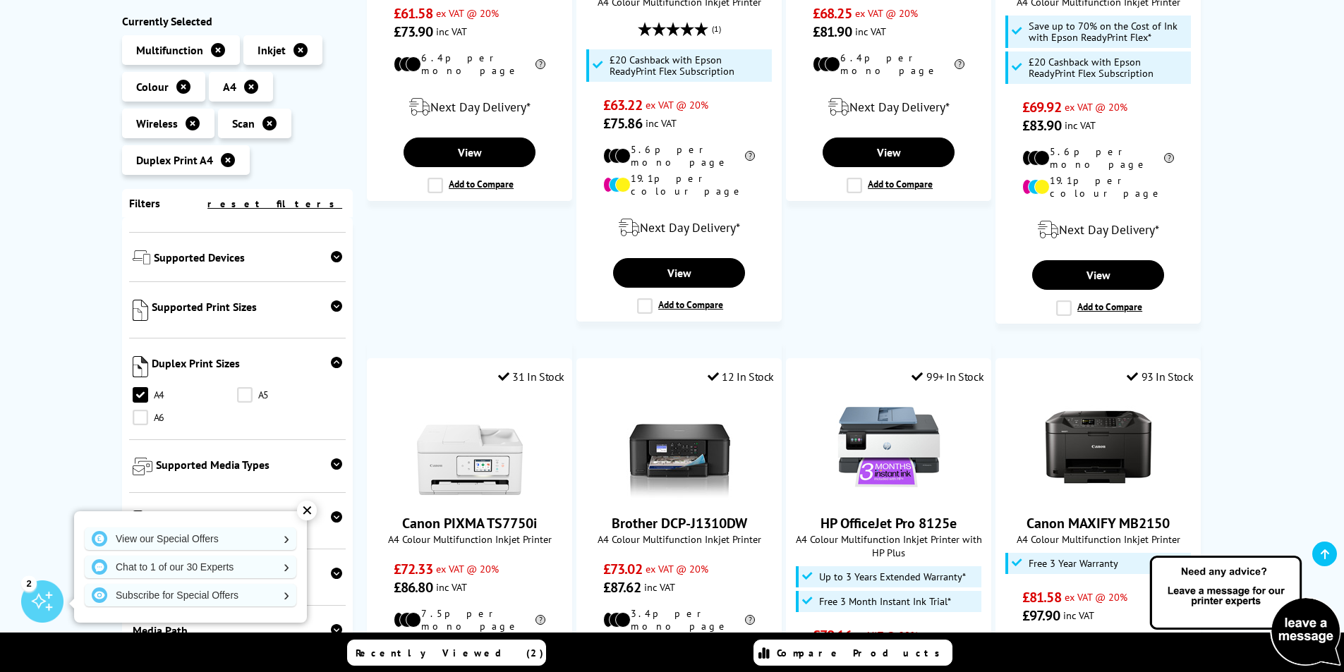
scroll to position [1058, 0]
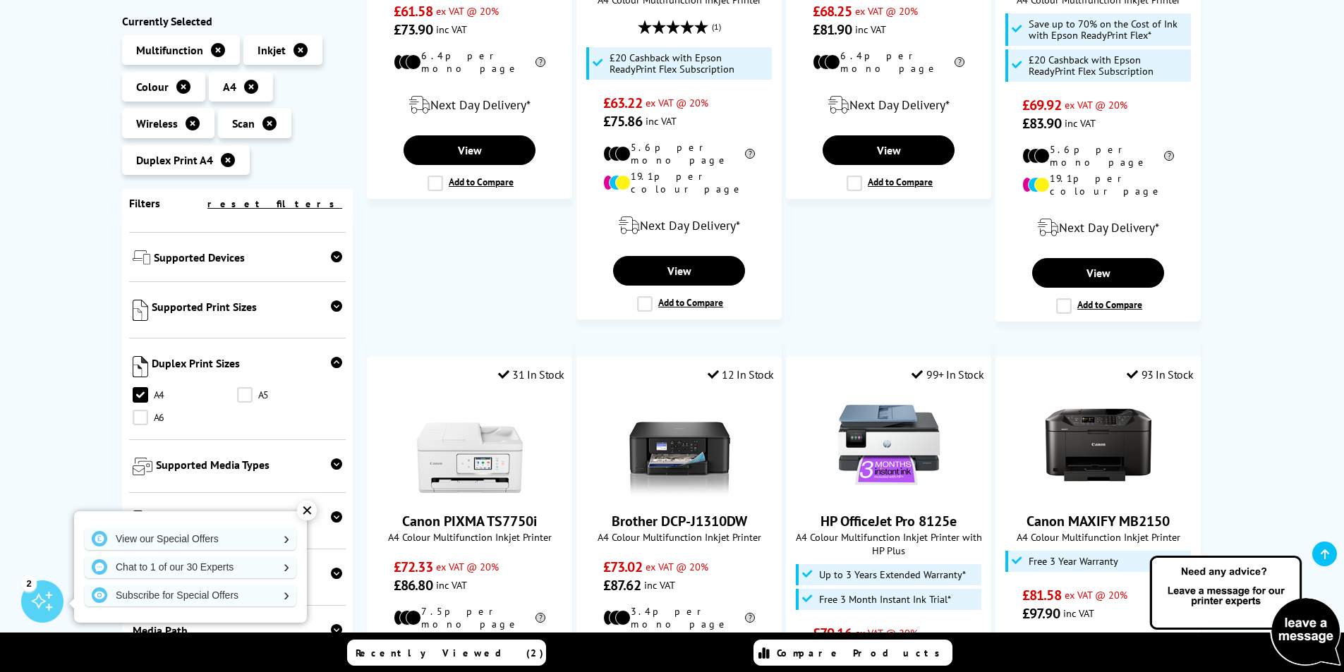
click at [303, 508] on div "✕" at bounding box center [307, 511] width 20 height 20
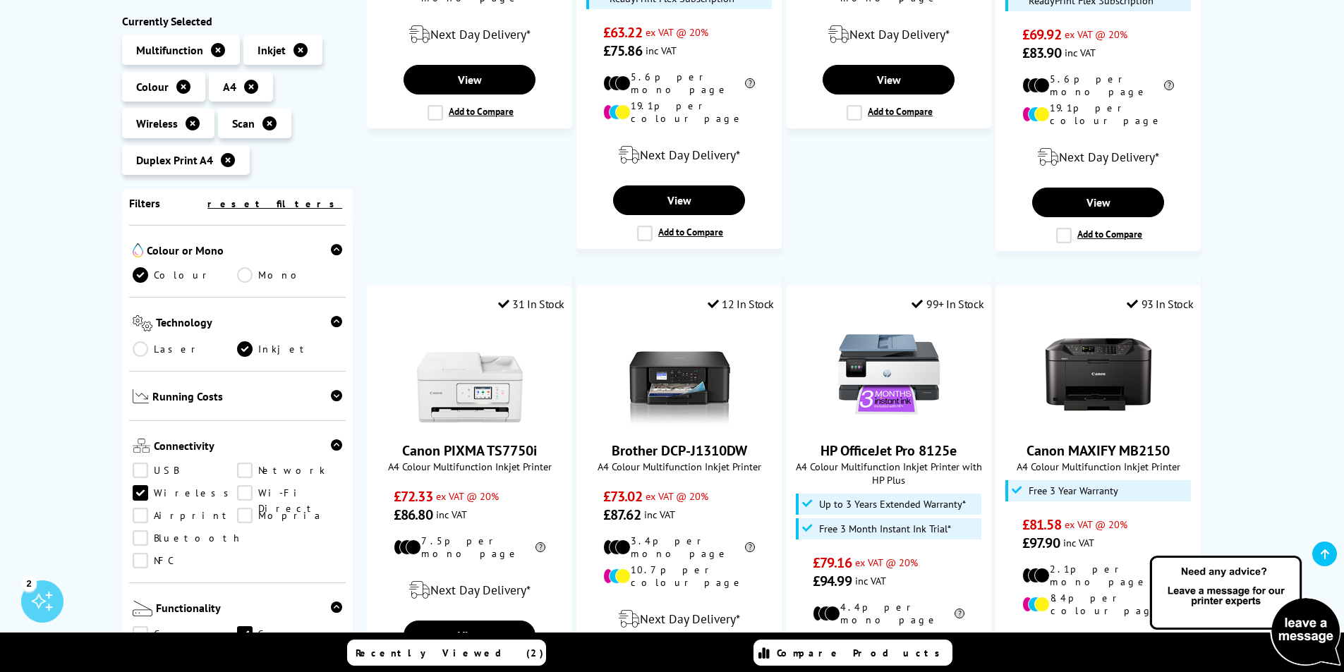
scroll to position [282, 0]
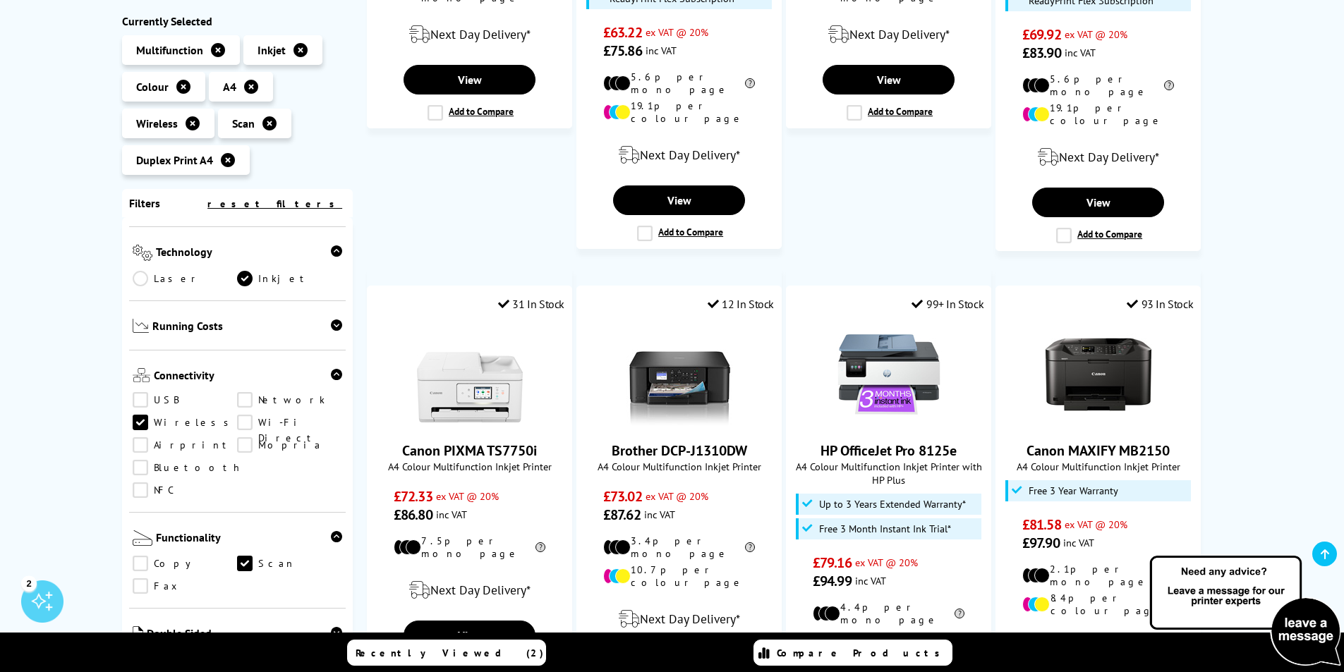
click at [334, 320] on icon at bounding box center [336, 325] width 11 height 11
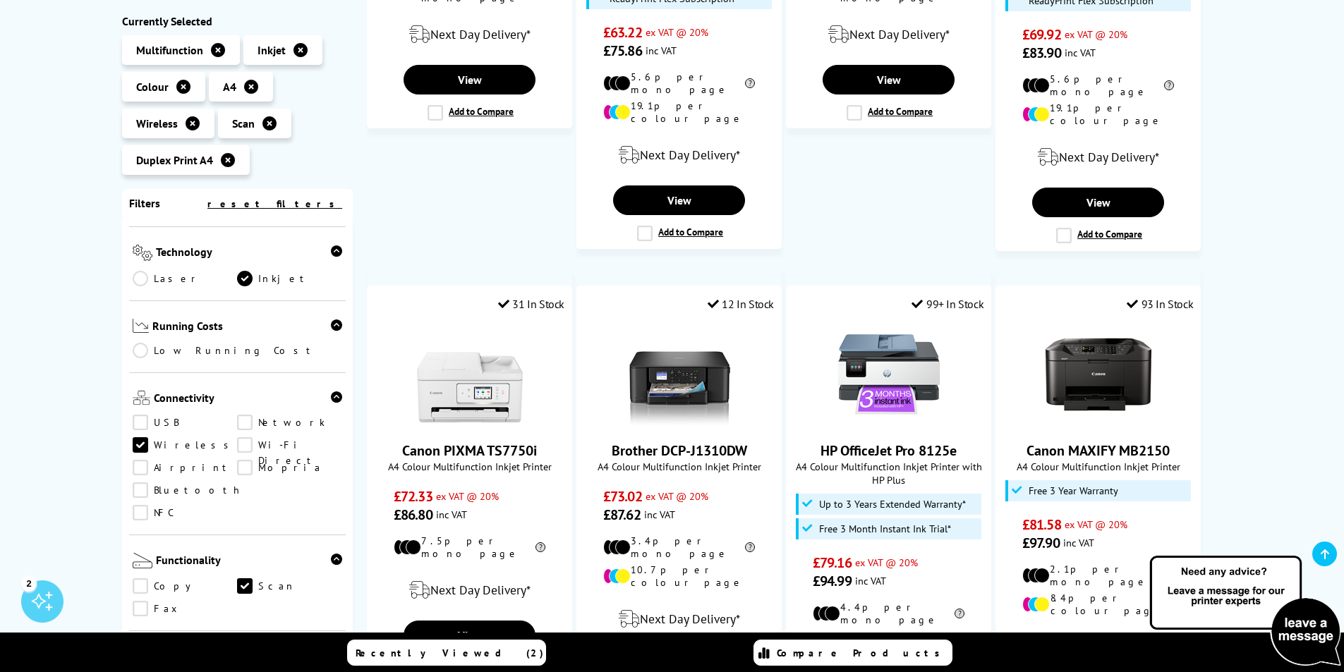
click at [143, 344] on link "Low Running Cost" at bounding box center [238, 352] width 210 height 16
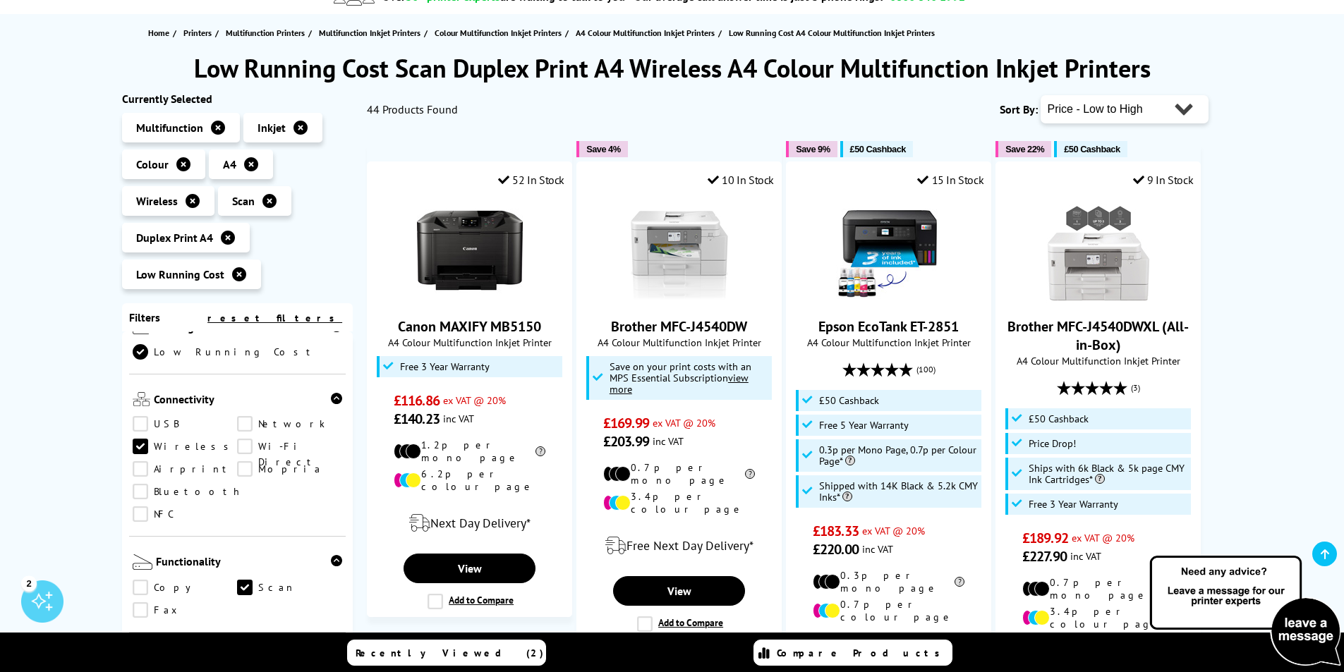
scroll to position [212, 0]
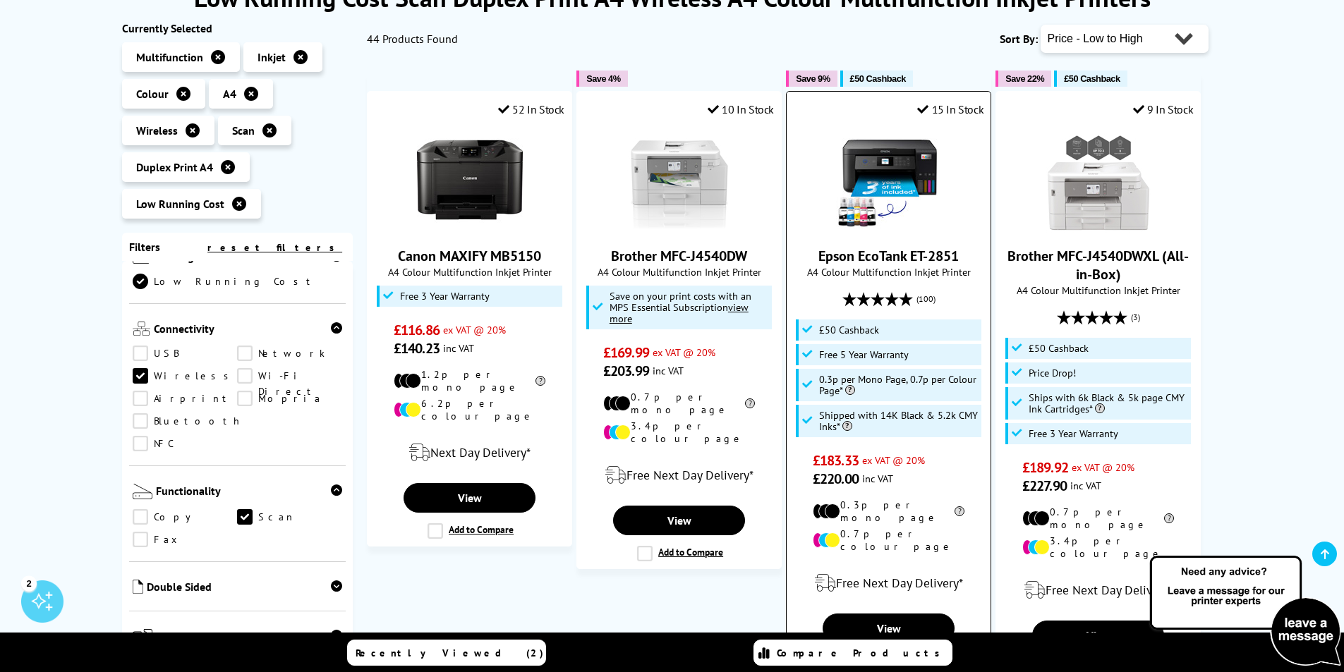
click at [876, 356] on span "Free 5 Year Warranty" at bounding box center [864, 354] width 90 height 11
click at [860, 614] on link "View" at bounding box center [888, 629] width 131 height 30
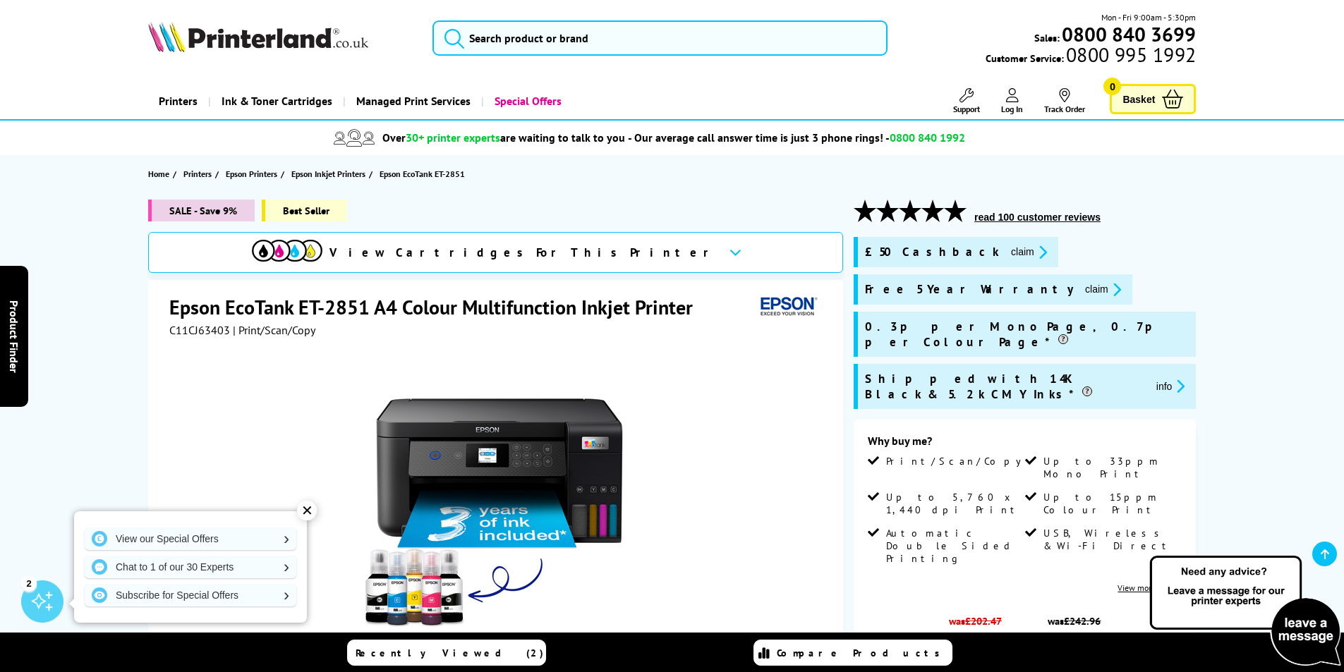
scroll to position [212, 0]
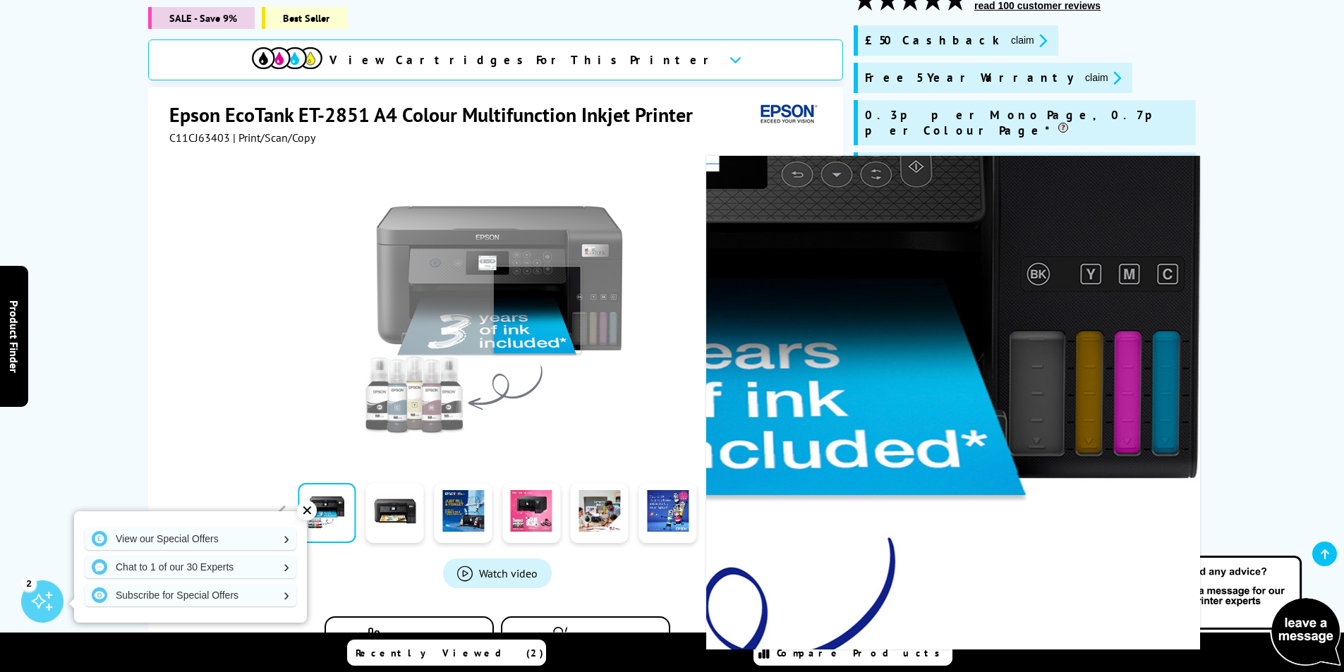
click at [537, 294] on img at bounding box center [497, 311] width 277 height 277
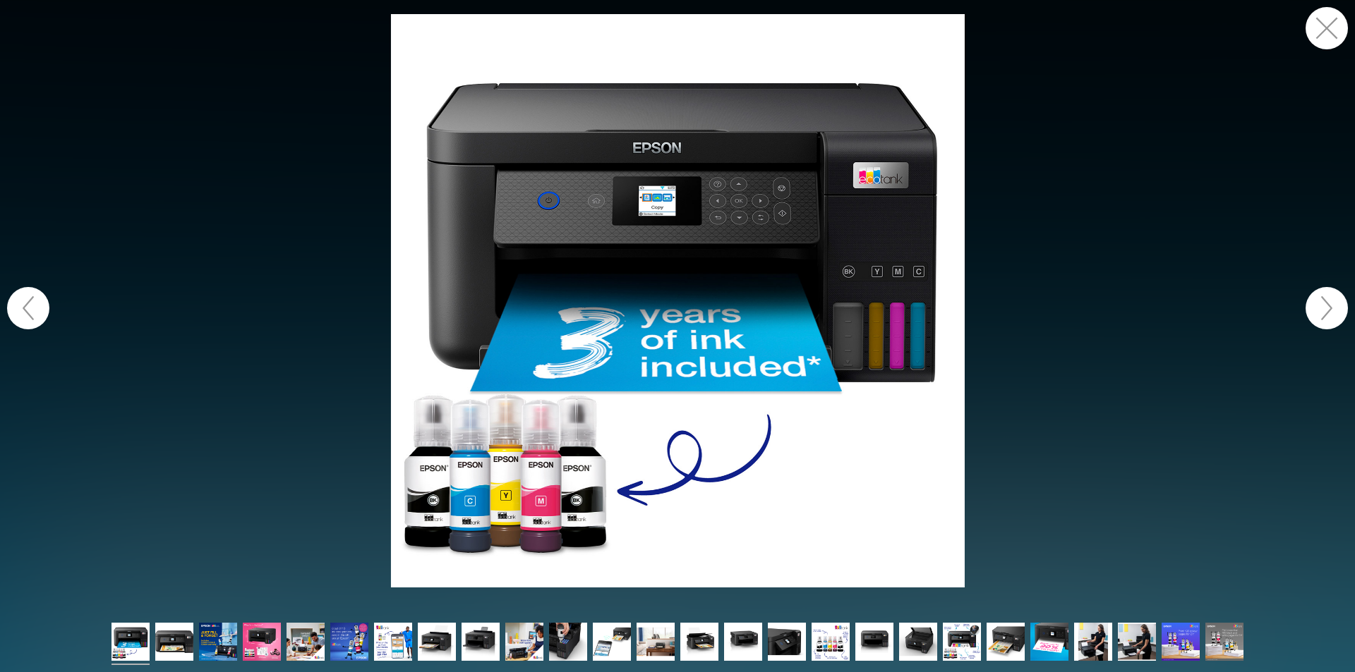
click at [1332, 306] on button "button" at bounding box center [1326, 308] width 42 height 42
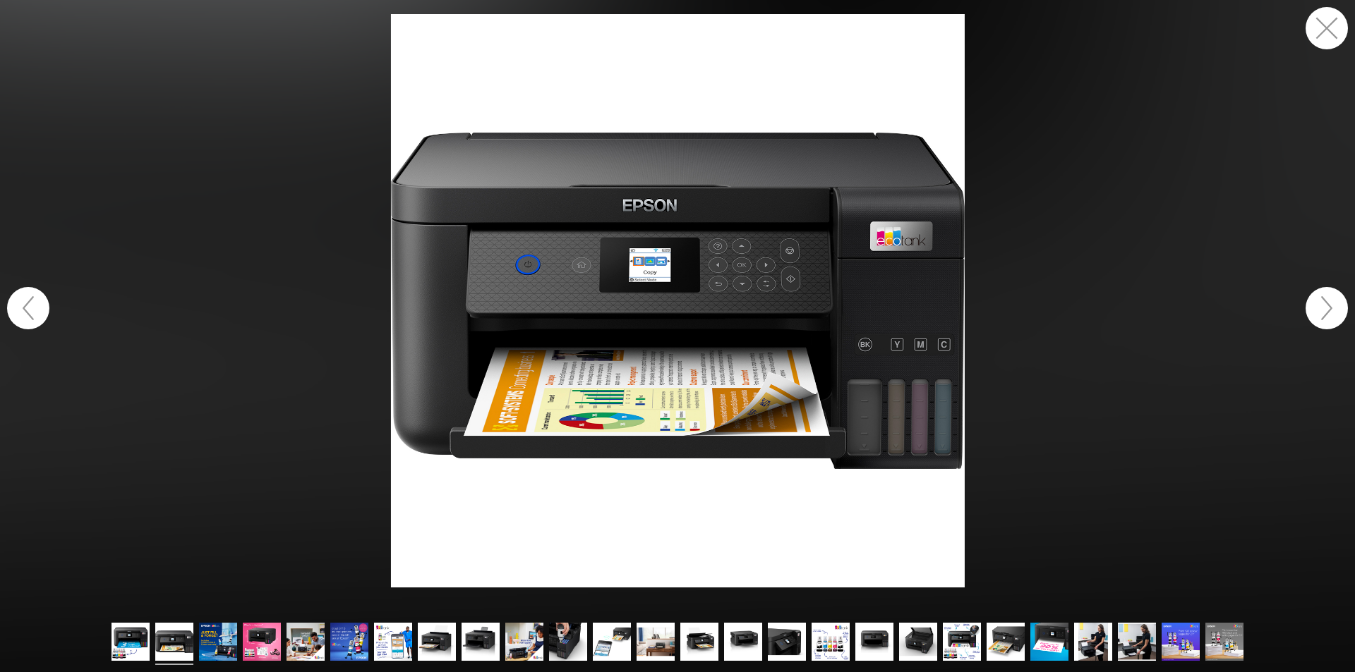
click at [1331, 306] on button "button" at bounding box center [1326, 308] width 42 height 42
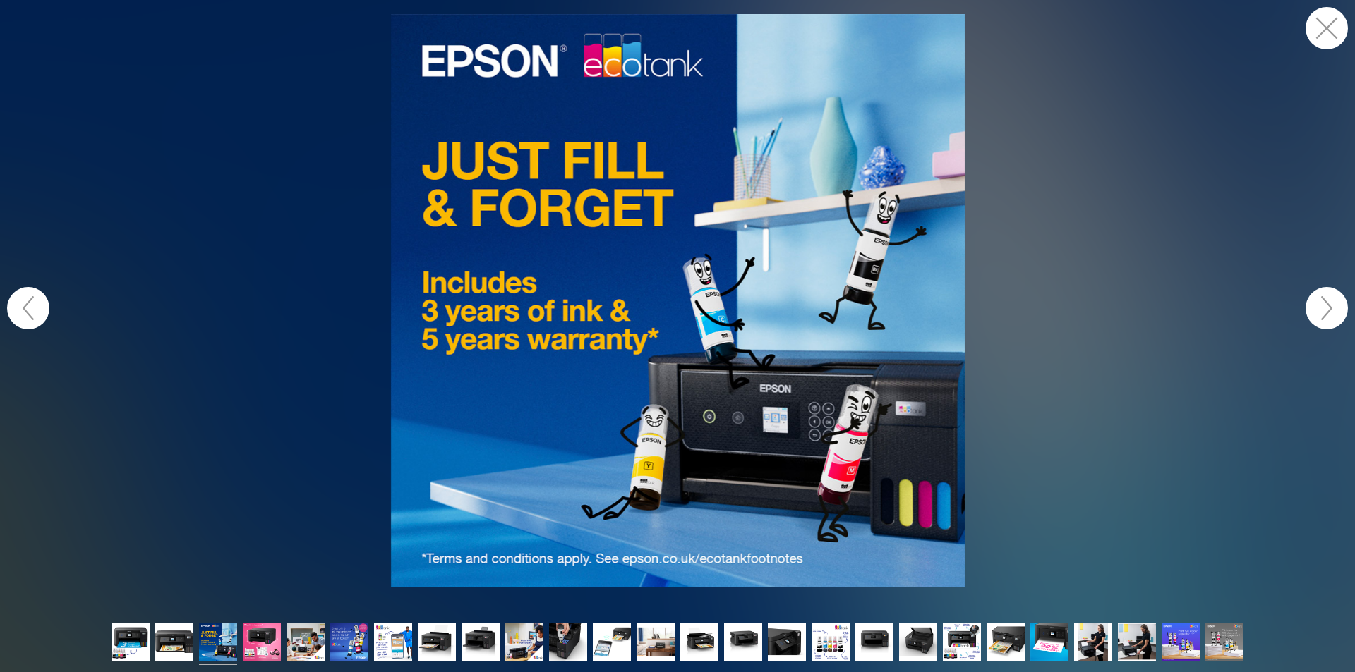
click at [1331, 306] on button "button" at bounding box center [1326, 308] width 42 height 42
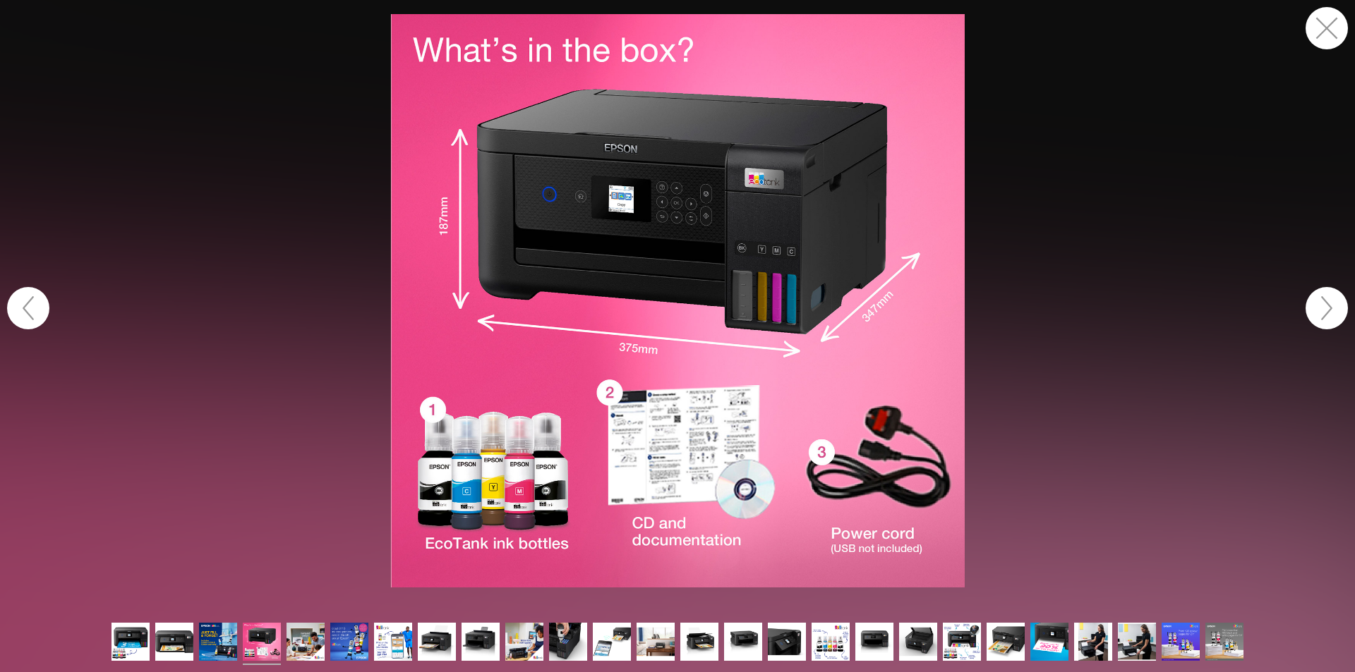
click at [1331, 306] on button "button" at bounding box center [1326, 308] width 42 height 42
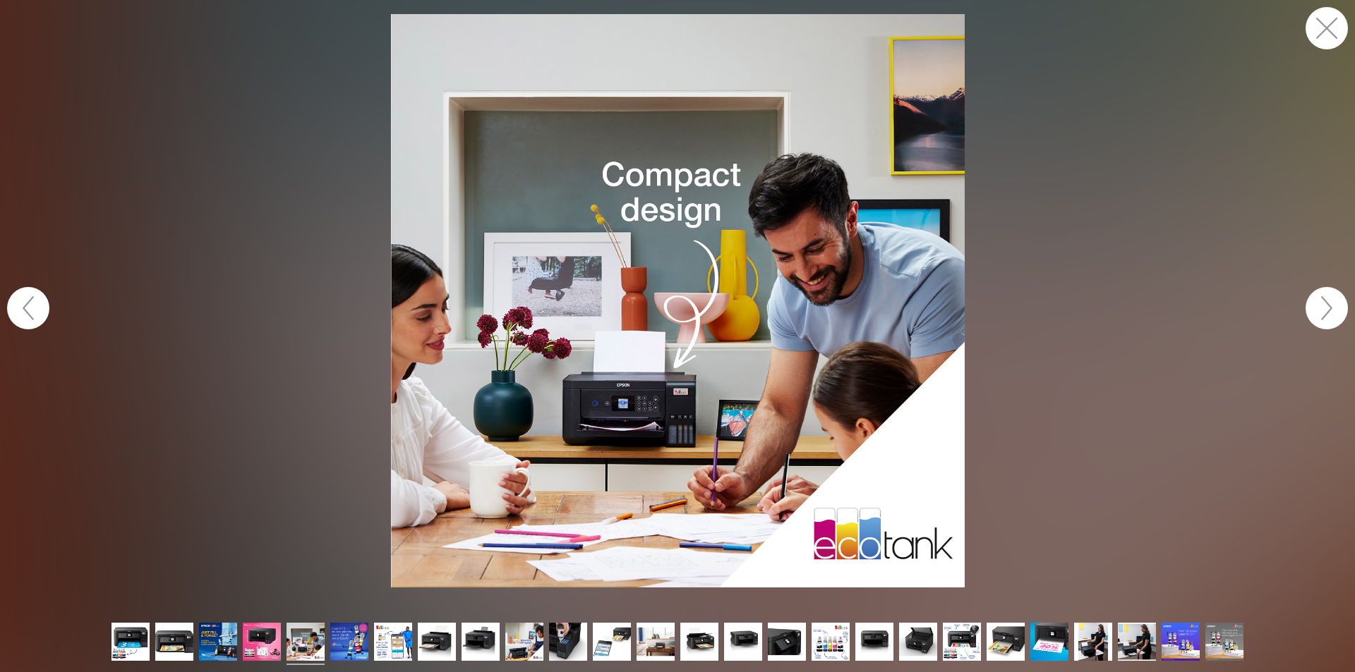
click at [1331, 306] on button "button" at bounding box center [1326, 308] width 42 height 42
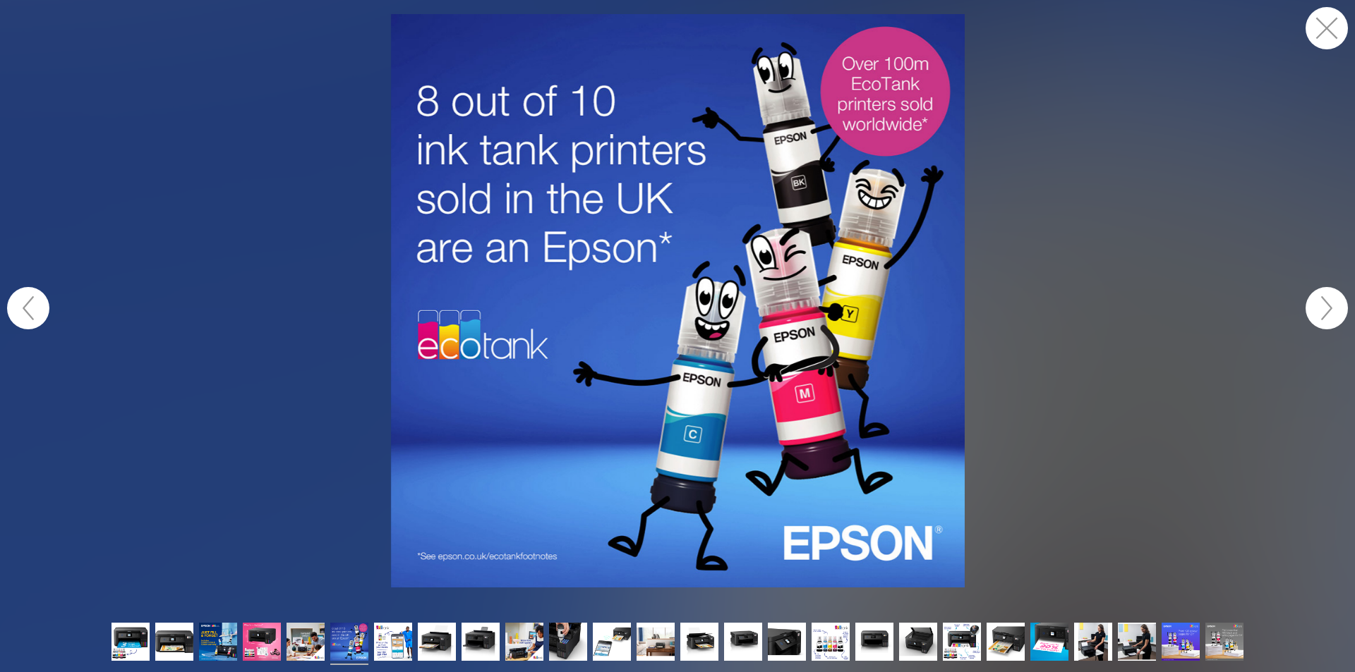
click at [1331, 306] on button "button" at bounding box center [1326, 308] width 42 height 42
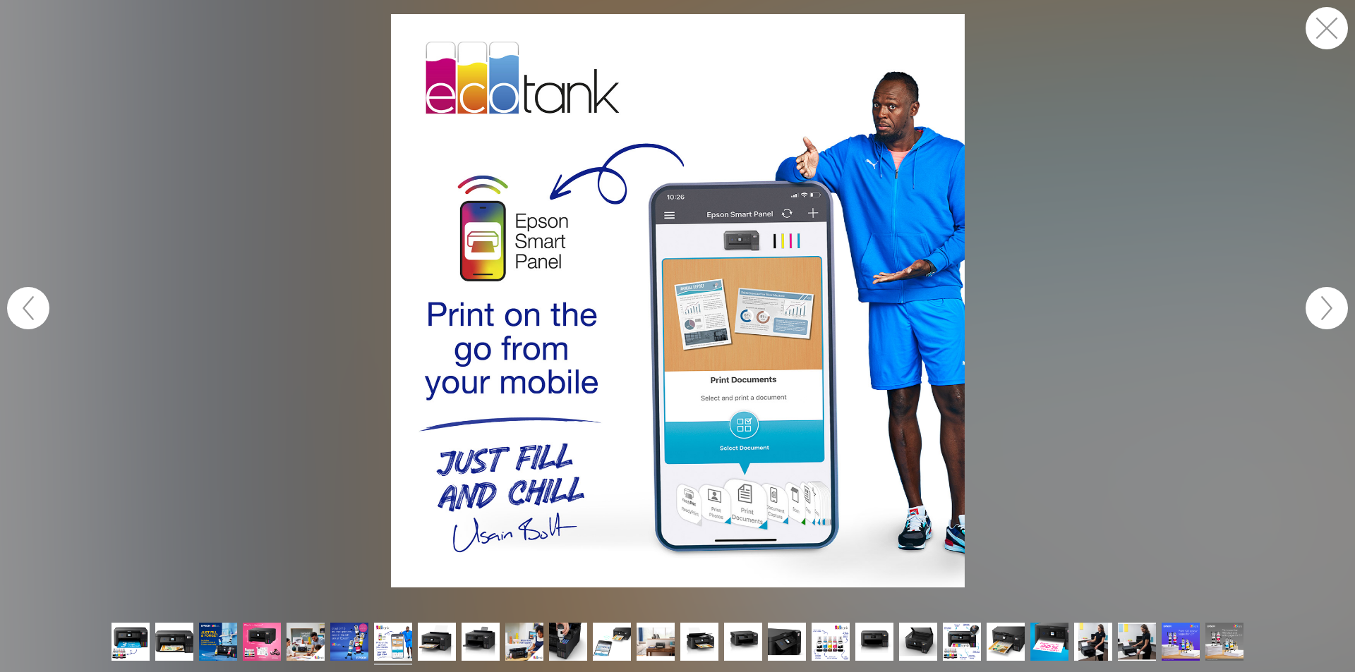
click at [1331, 306] on button "button" at bounding box center [1326, 308] width 42 height 42
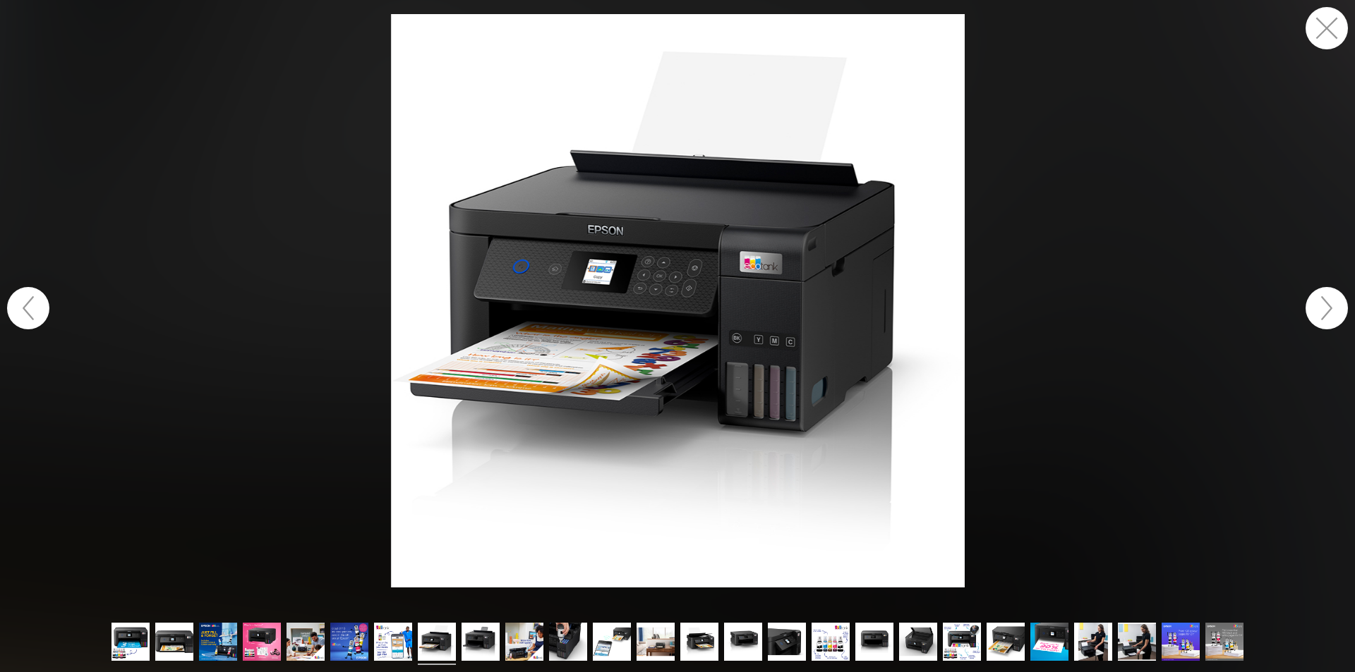
click at [1331, 306] on button "button" at bounding box center [1326, 308] width 42 height 42
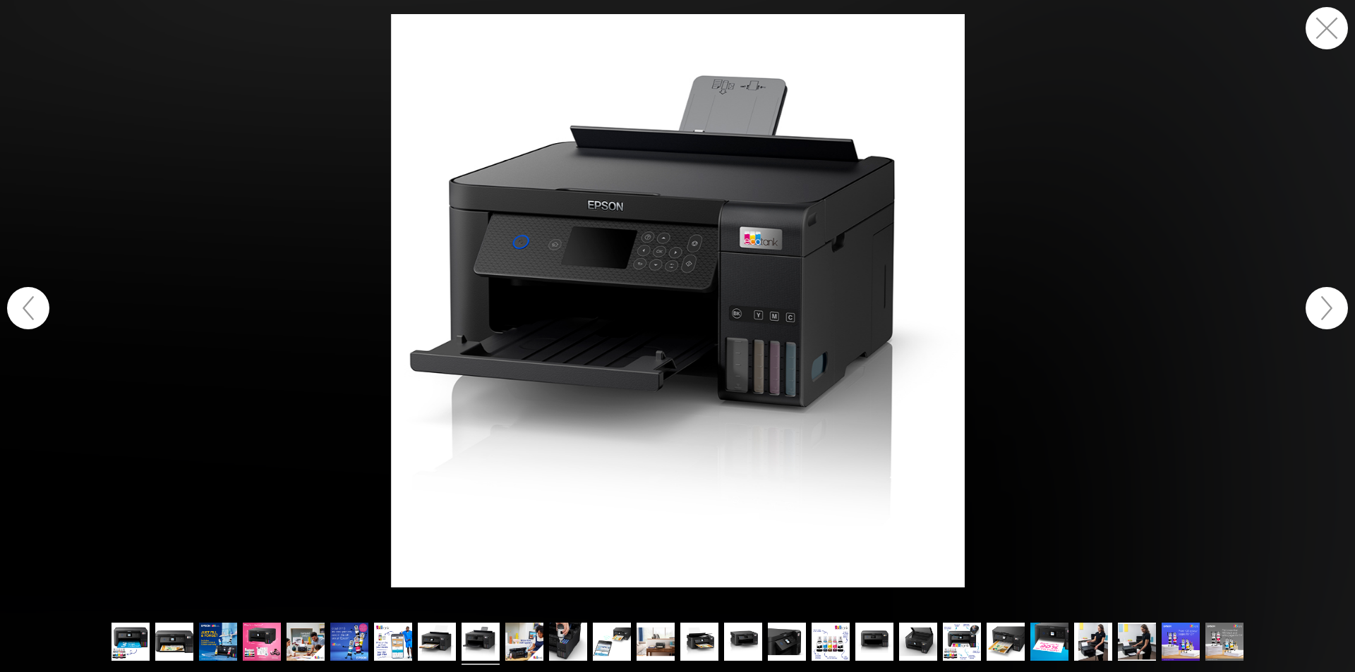
click at [1331, 306] on button "button" at bounding box center [1326, 308] width 42 height 42
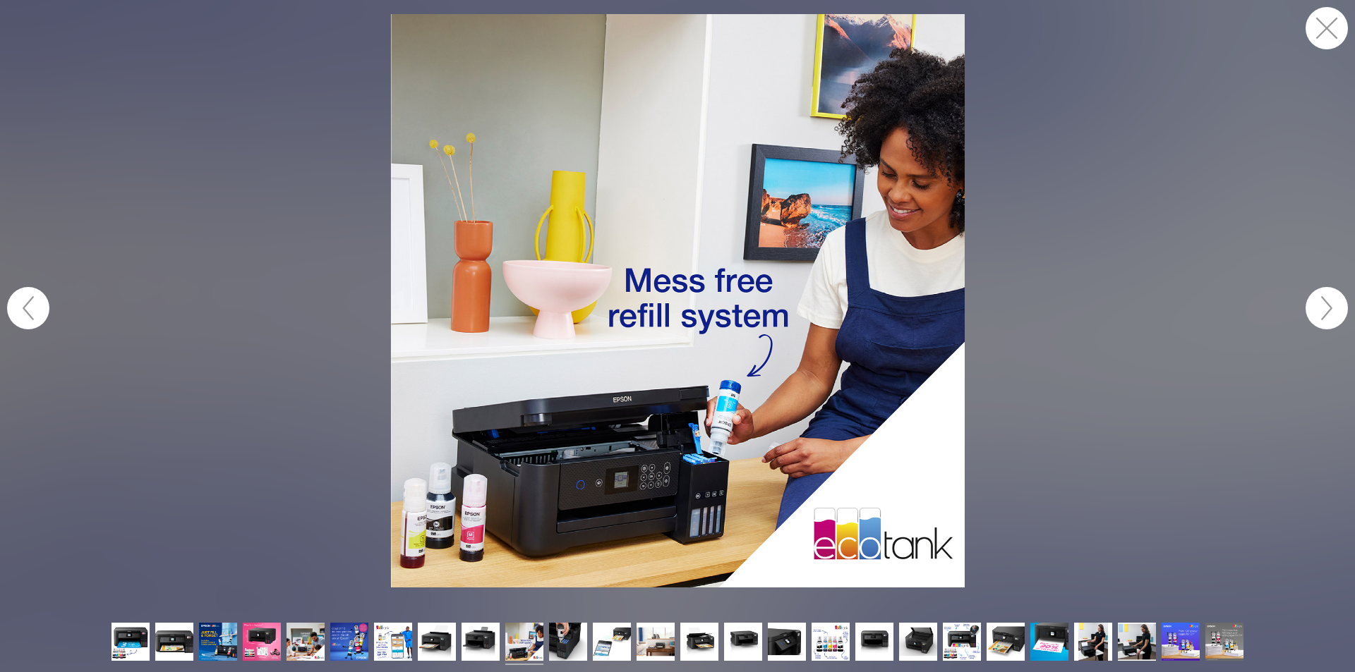
click at [1331, 306] on button "button" at bounding box center [1326, 308] width 42 height 42
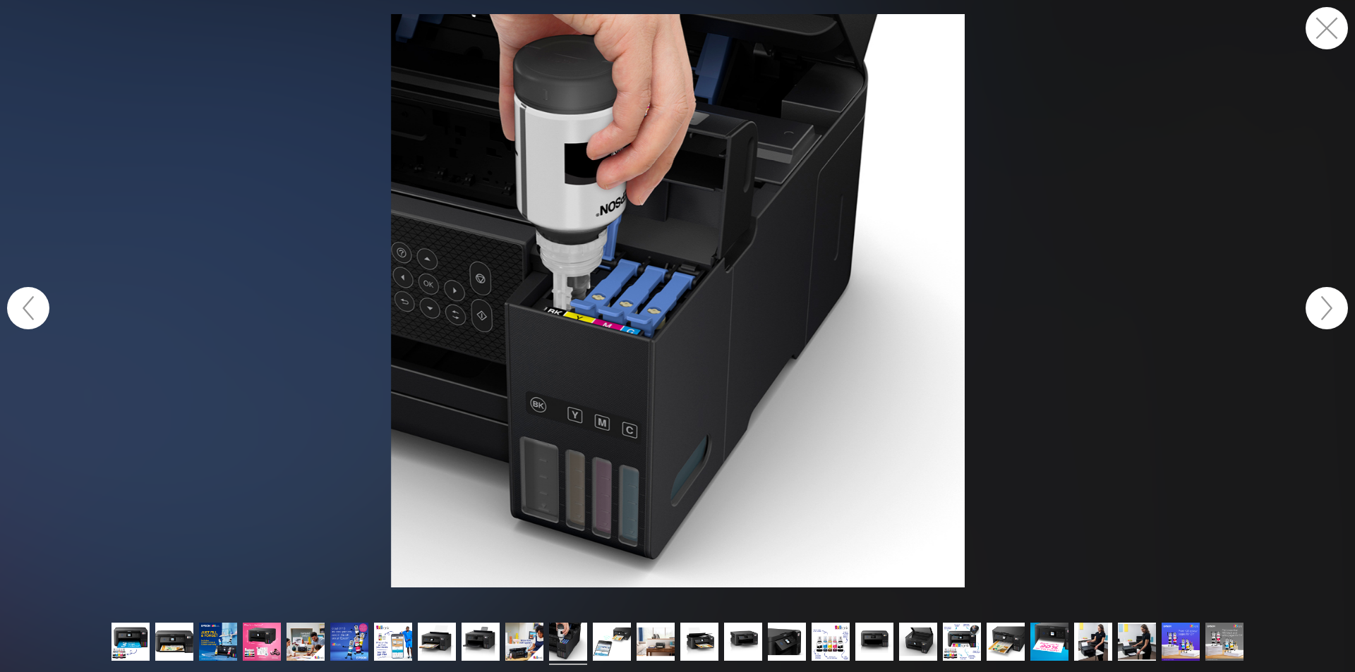
click at [1331, 306] on button "button" at bounding box center [1326, 308] width 42 height 42
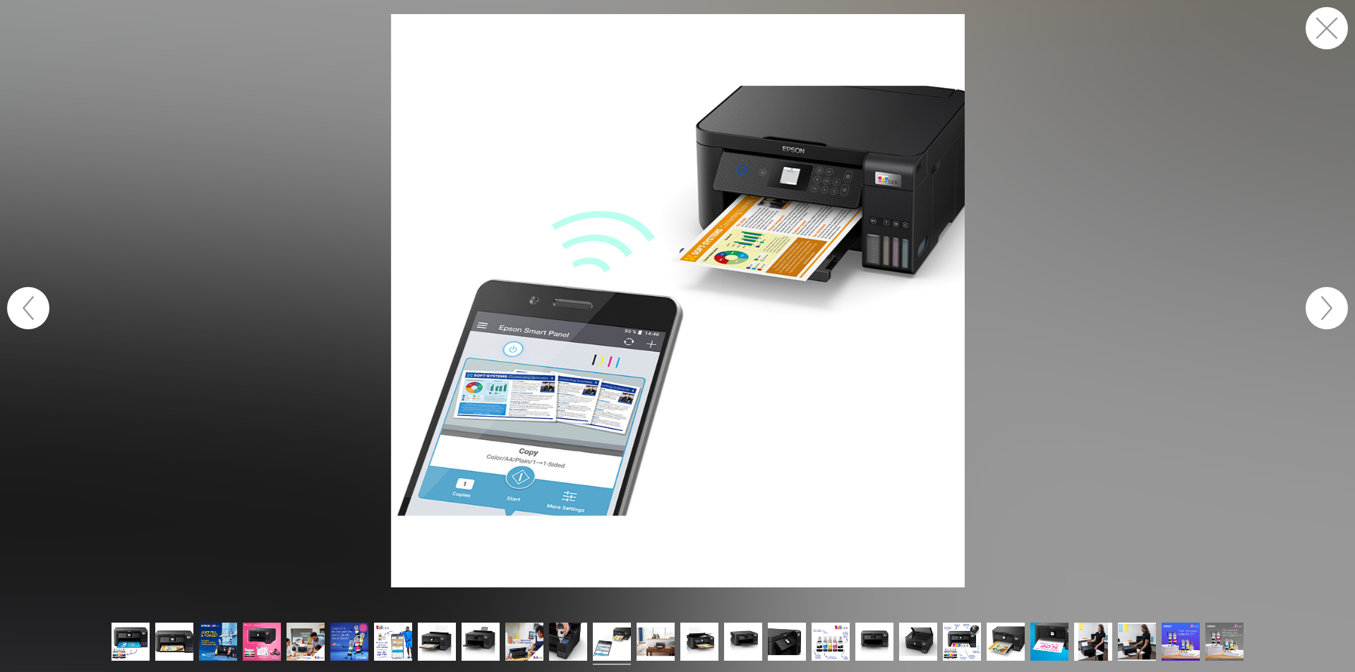
click at [1331, 306] on button "button" at bounding box center [1326, 308] width 42 height 42
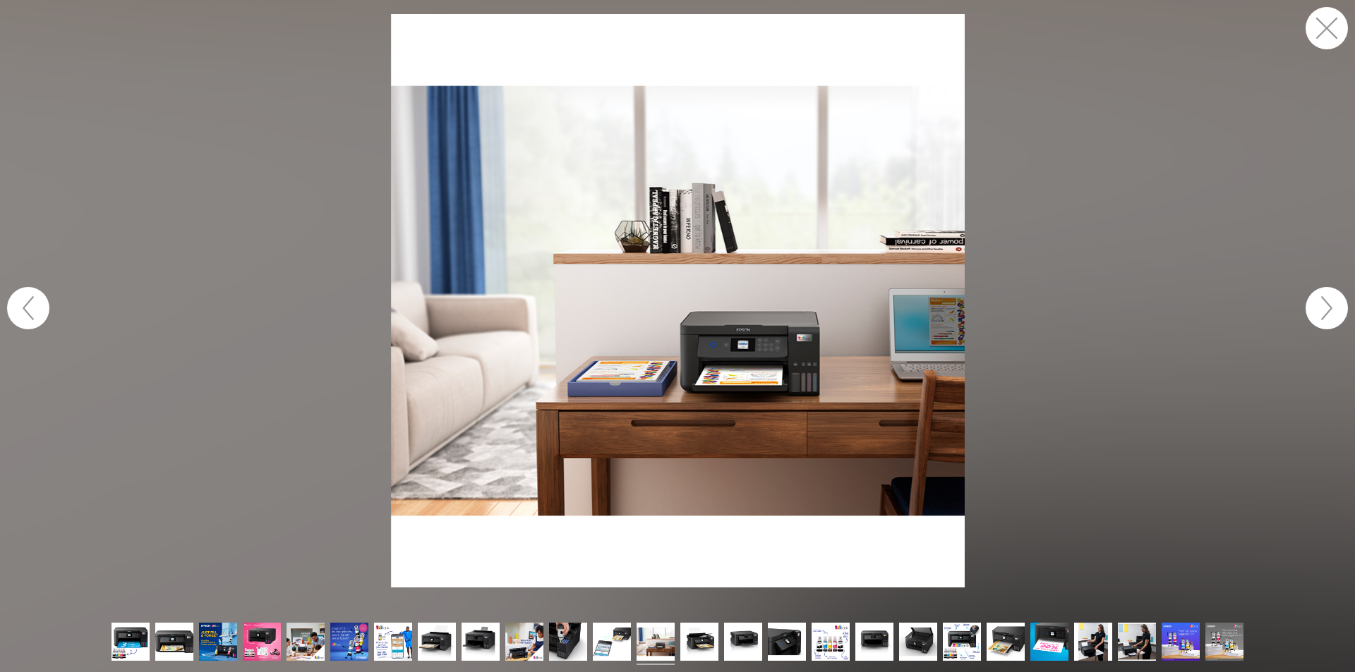
click at [1331, 306] on button "button" at bounding box center [1326, 308] width 42 height 42
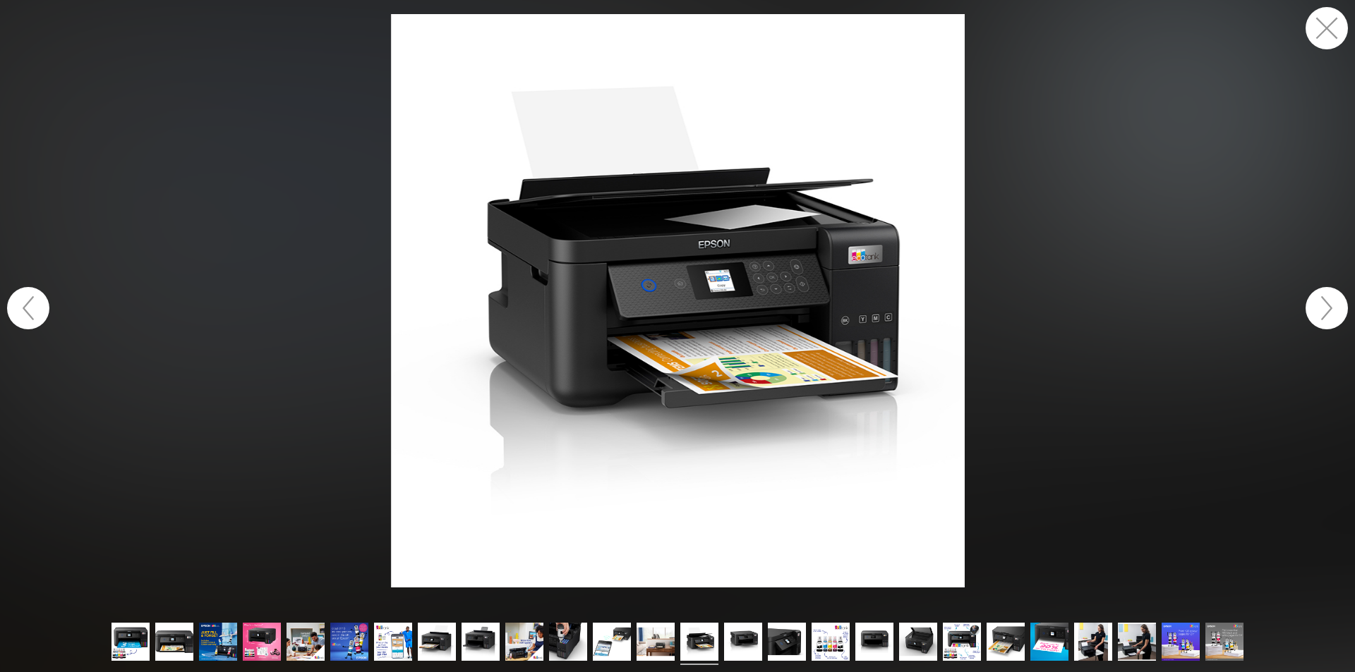
click at [1320, 26] on button "button" at bounding box center [1326, 28] width 42 height 42
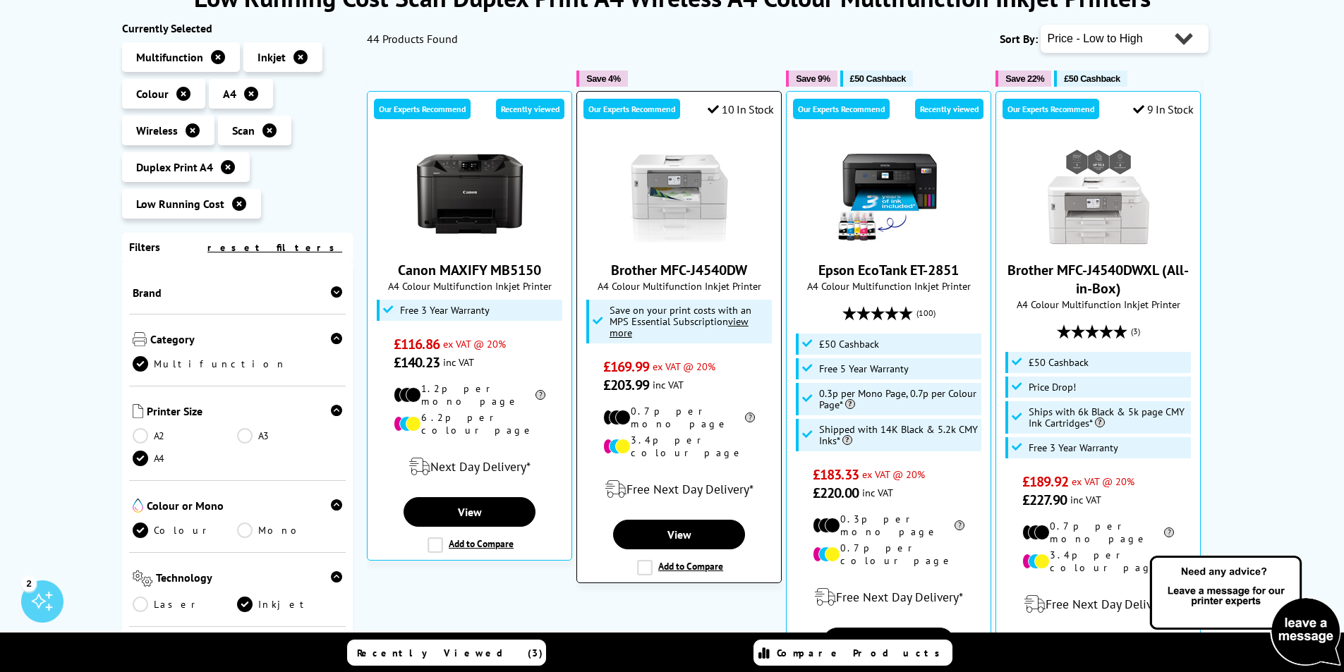
click at [657, 310] on span "Save on your print costs with an MPS Essential Subscription view more" at bounding box center [681, 321] width 142 height 36
click at [668, 219] on img at bounding box center [680, 194] width 106 height 106
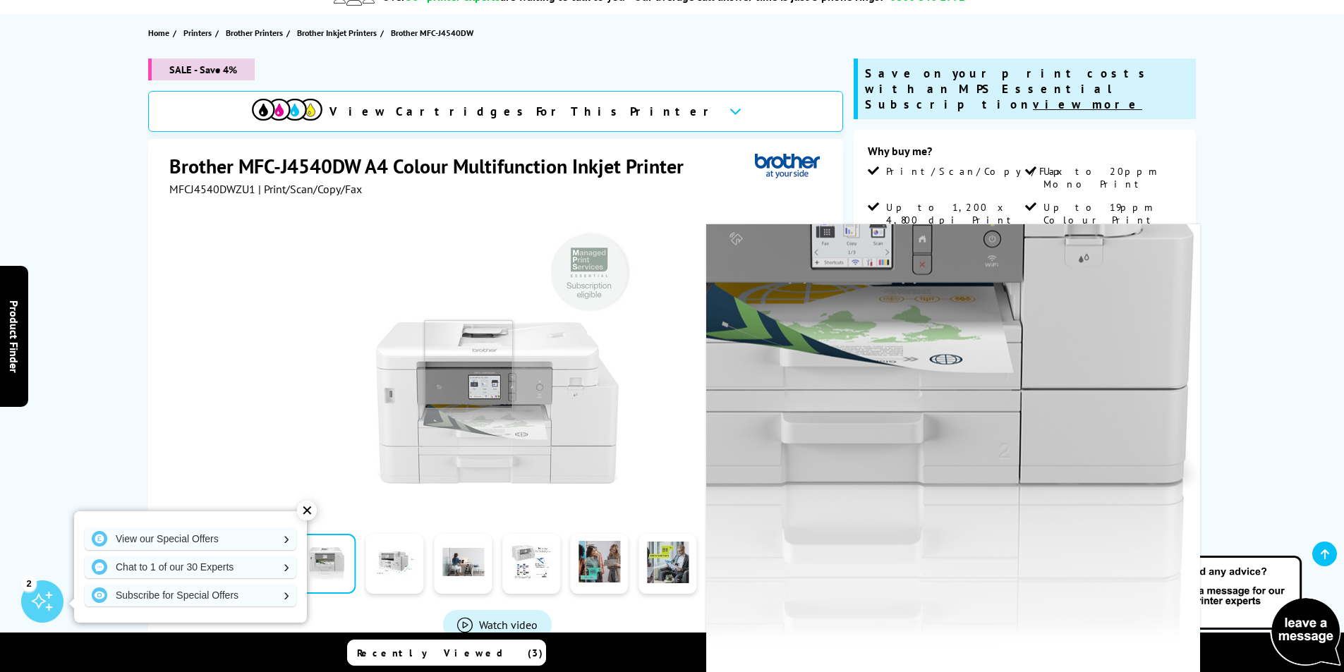
click at [469, 365] on img at bounding box center [497, 362] width 277 height 277
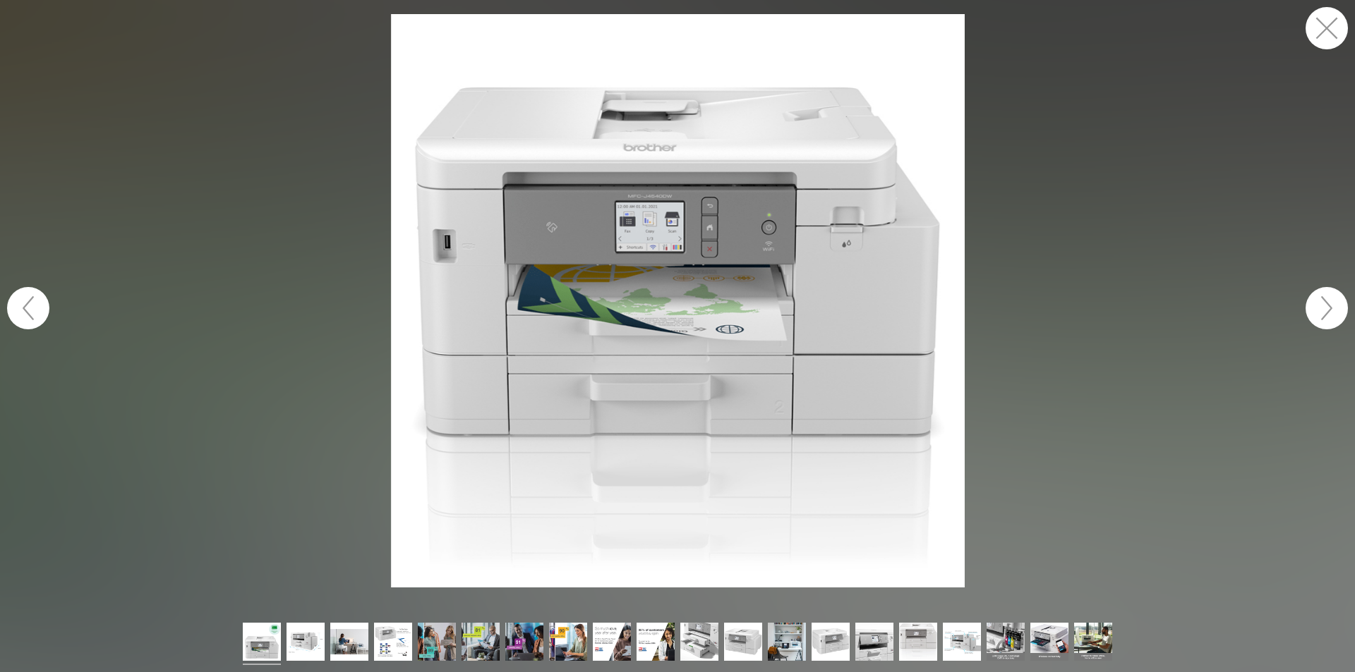
click at [1332, 317] on button "button" at bounding box center [1326, 308] width 42 height 42
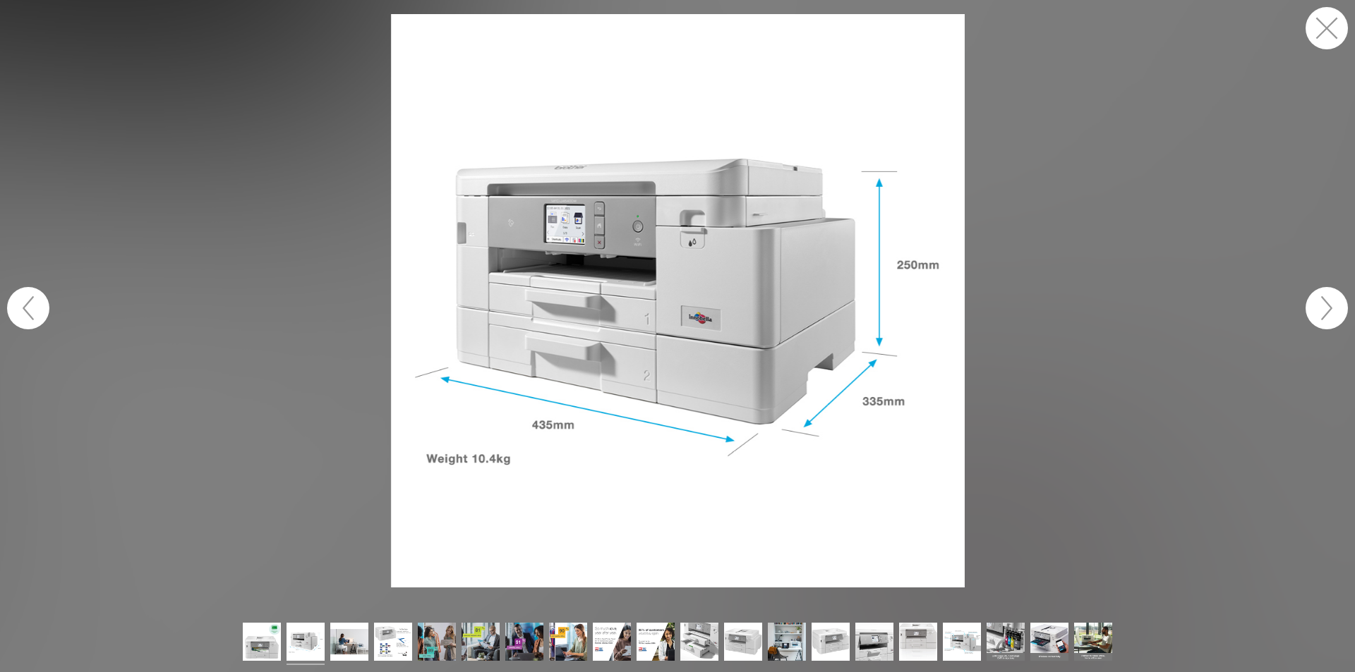
click at [1332, 317] on button "button" at bounding box center [1326, 308] width 42 height 42
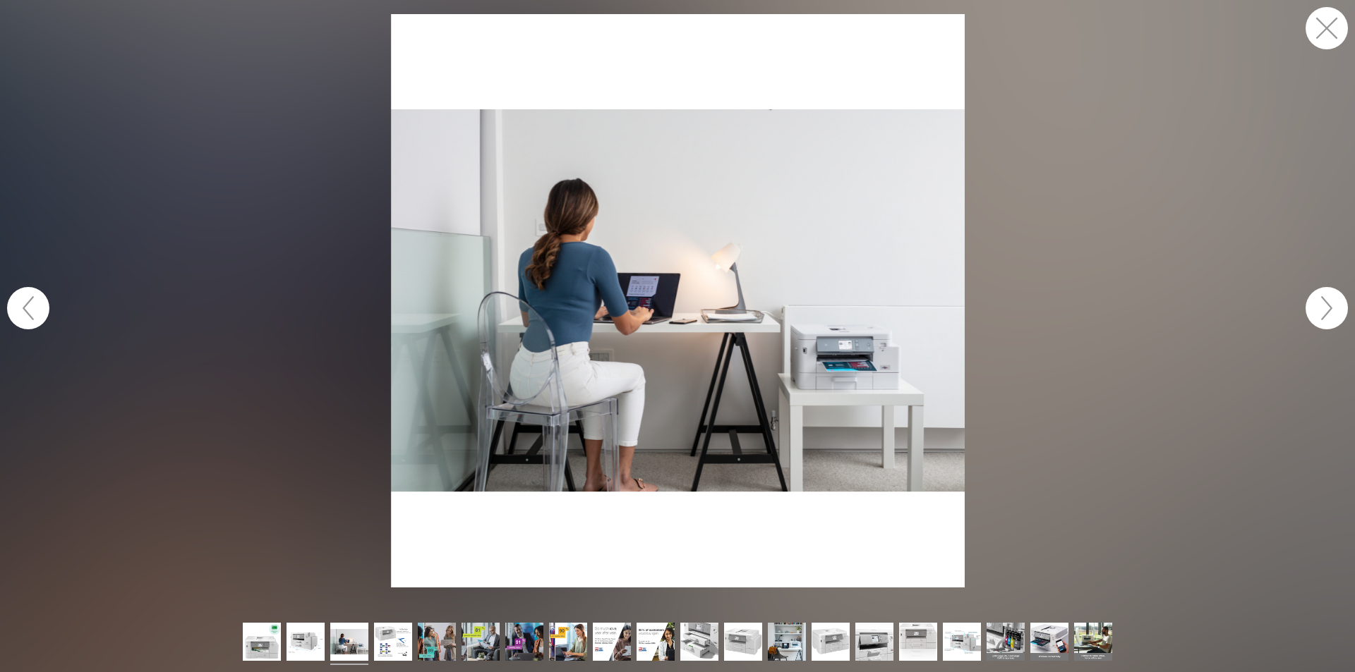
click at [1332, 317] on button "button" at bounding box center [1326, 308] width 42 height 42
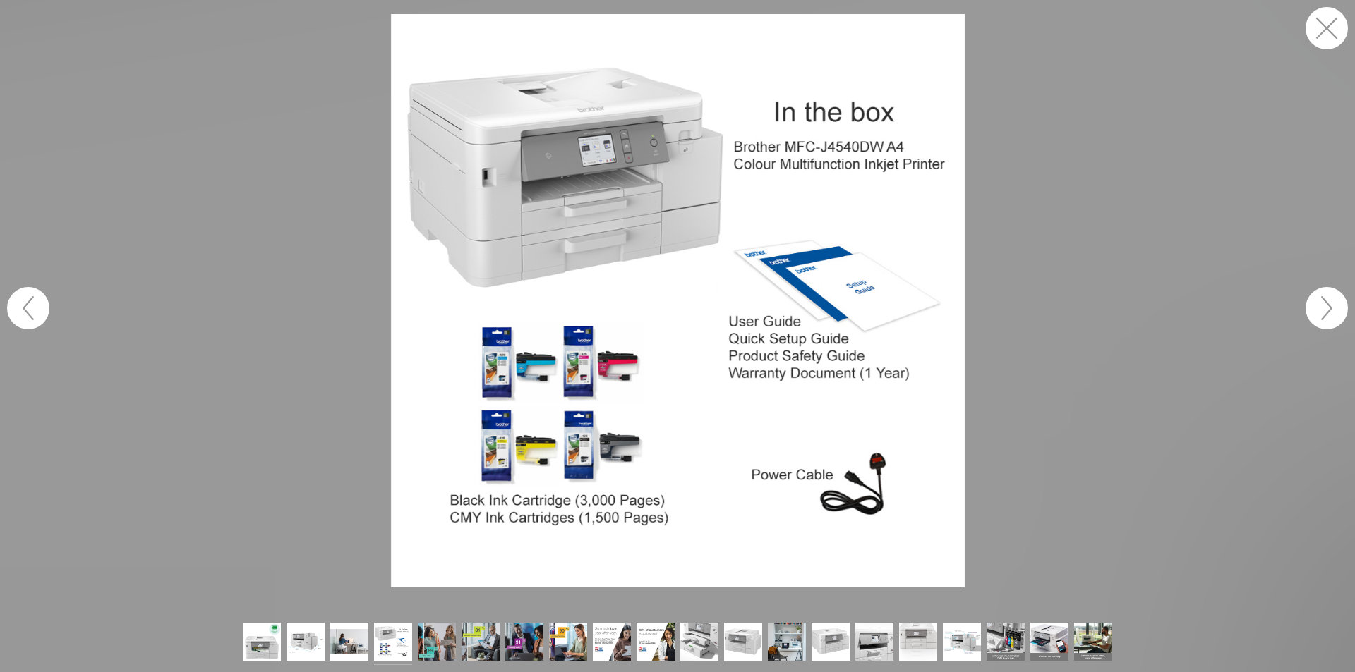
click at [1332, 317] on button "button" at bounding box center [1326, 308] width 42 height 42
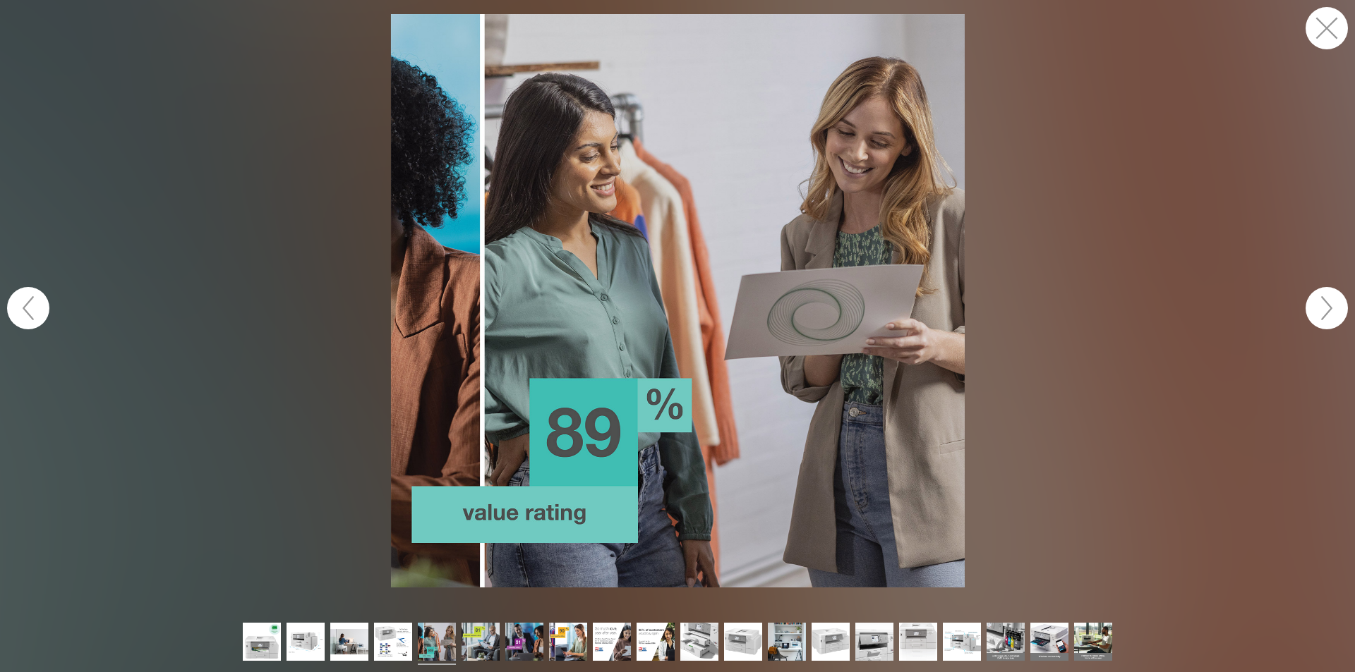
click at [1332, 317] on button "button" at bounding box center [1326, 308] width 42 height 42
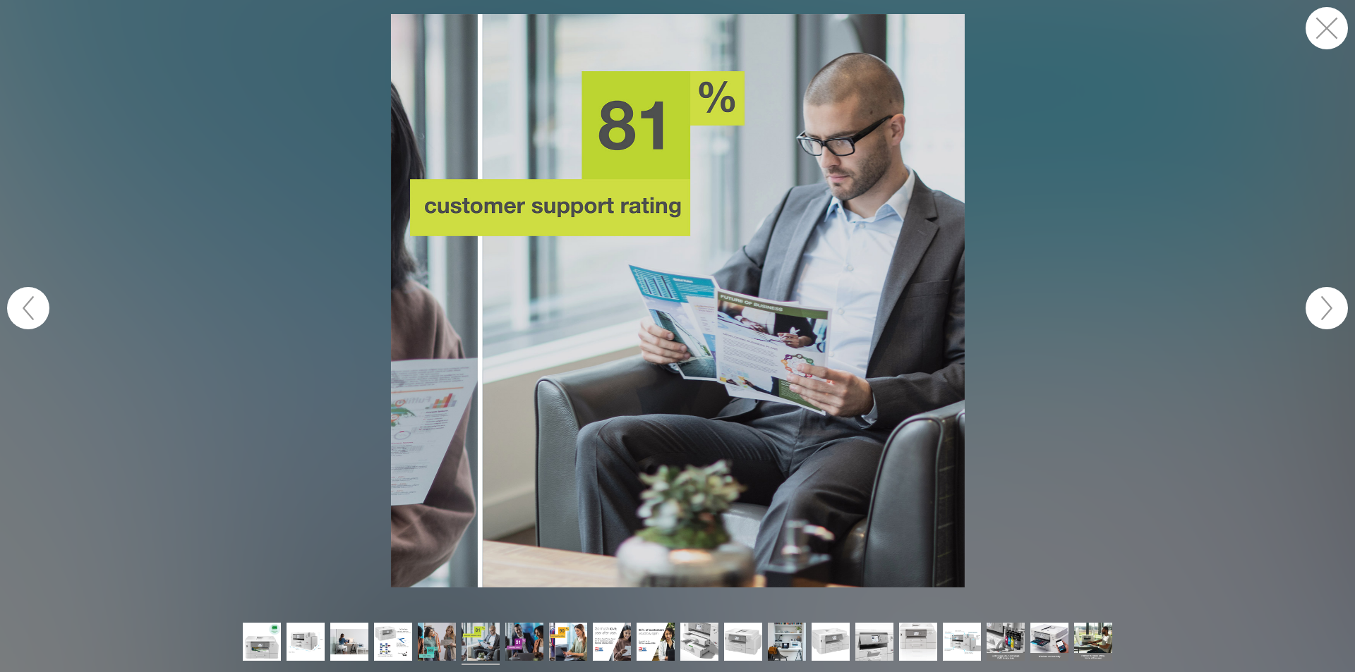
click at [1332, 317] on button "button" at bounding box center [1326, 308] width 42 height 42
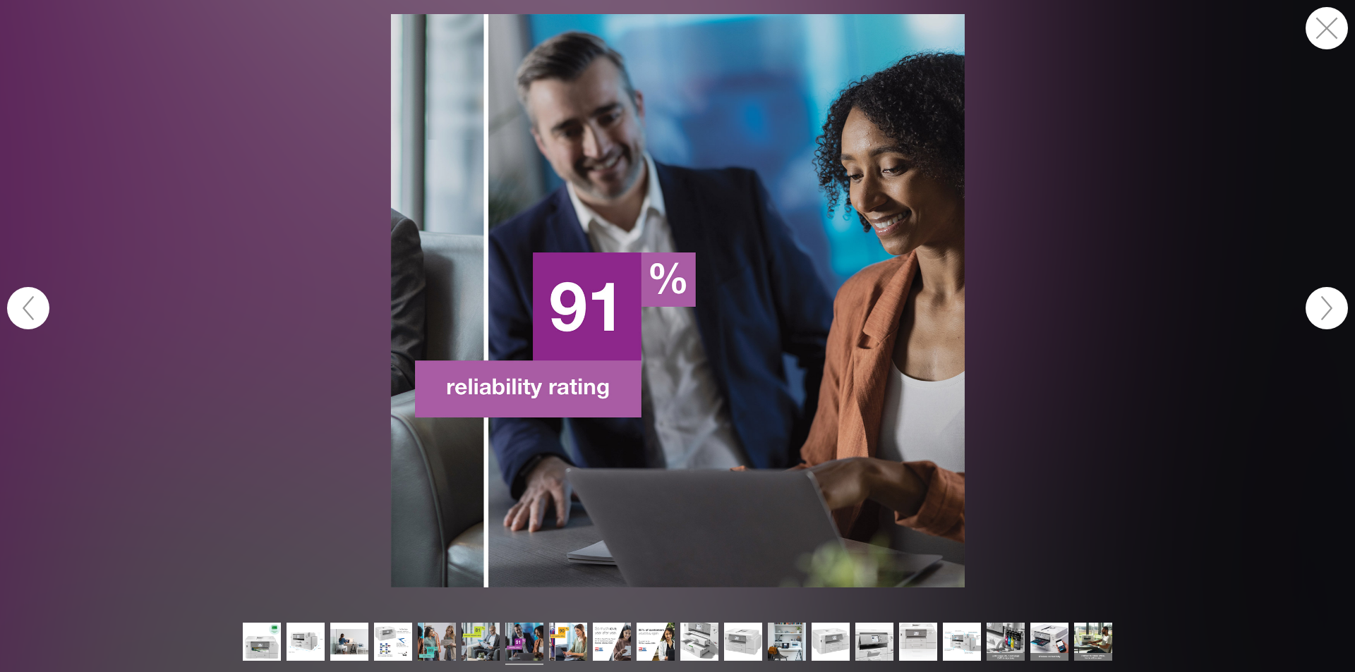
click at [1332, 317] on button "button" at bounding box center [1326, 308] width 42 height 42
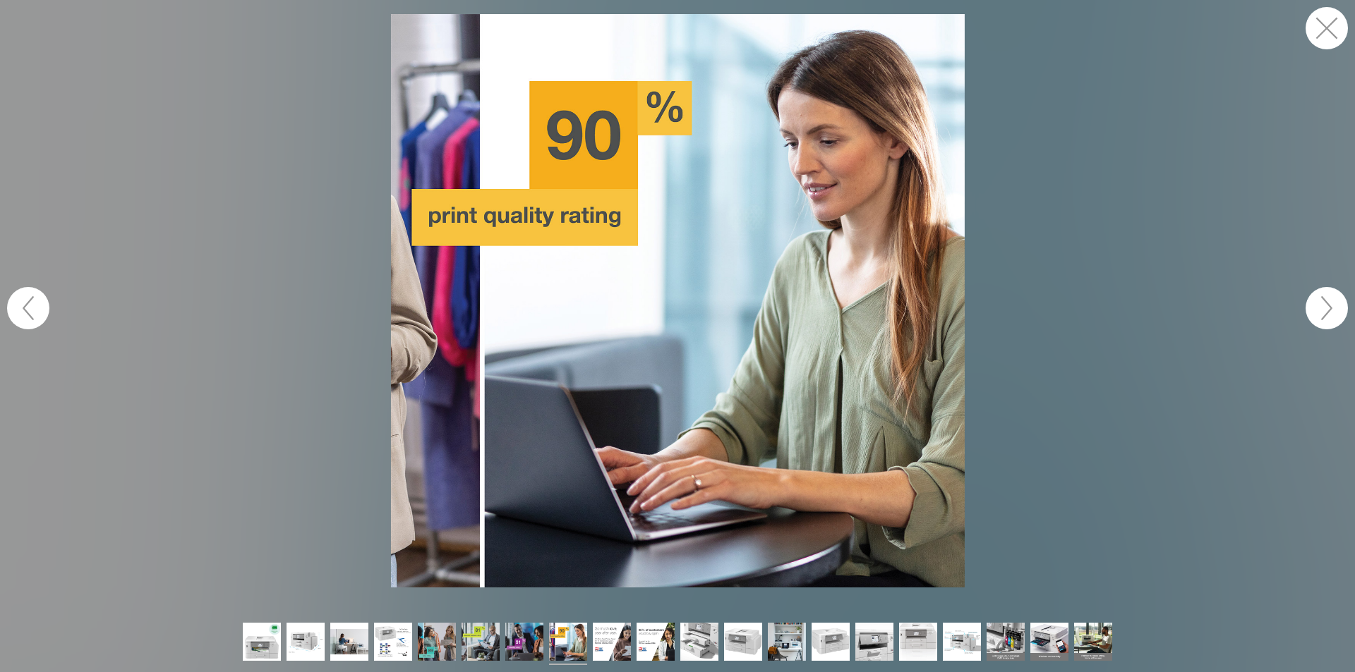
click at [1332, 317] on button "button" at bounding box center [1326, 308] width 42 height 42
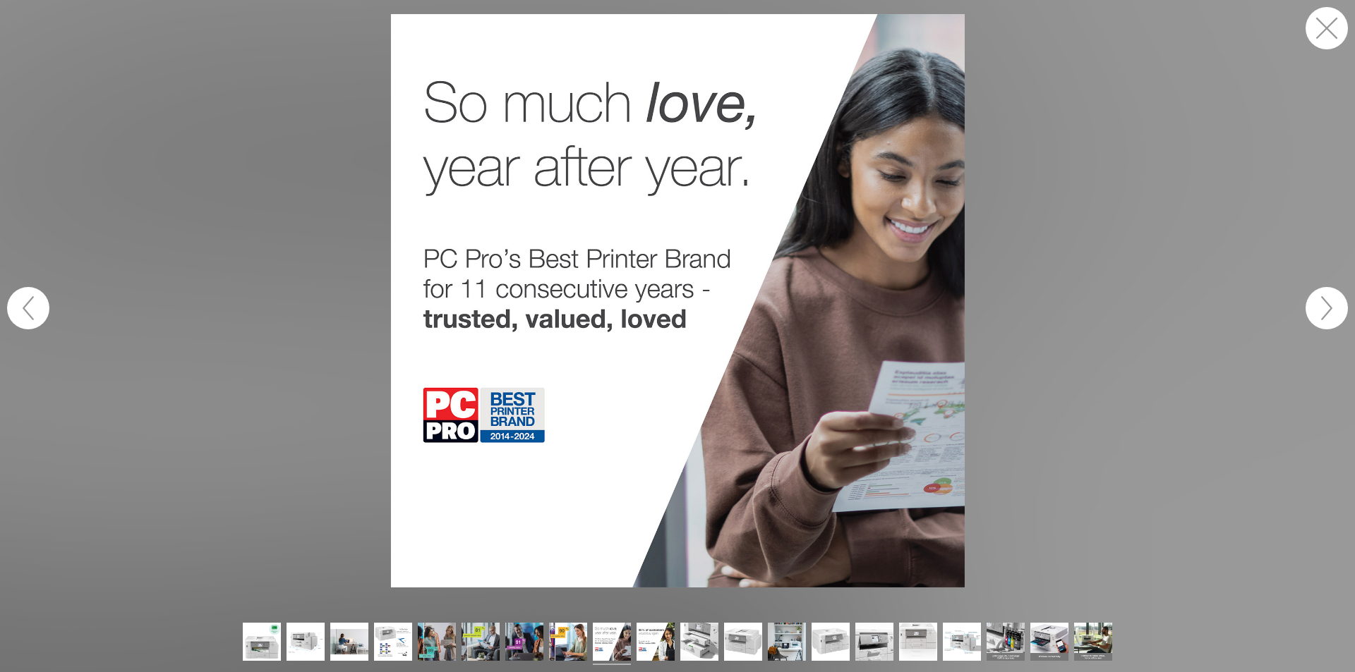
click at [1332, 317] on button "button" at bounding box center [1326, 308] width 42 height 42
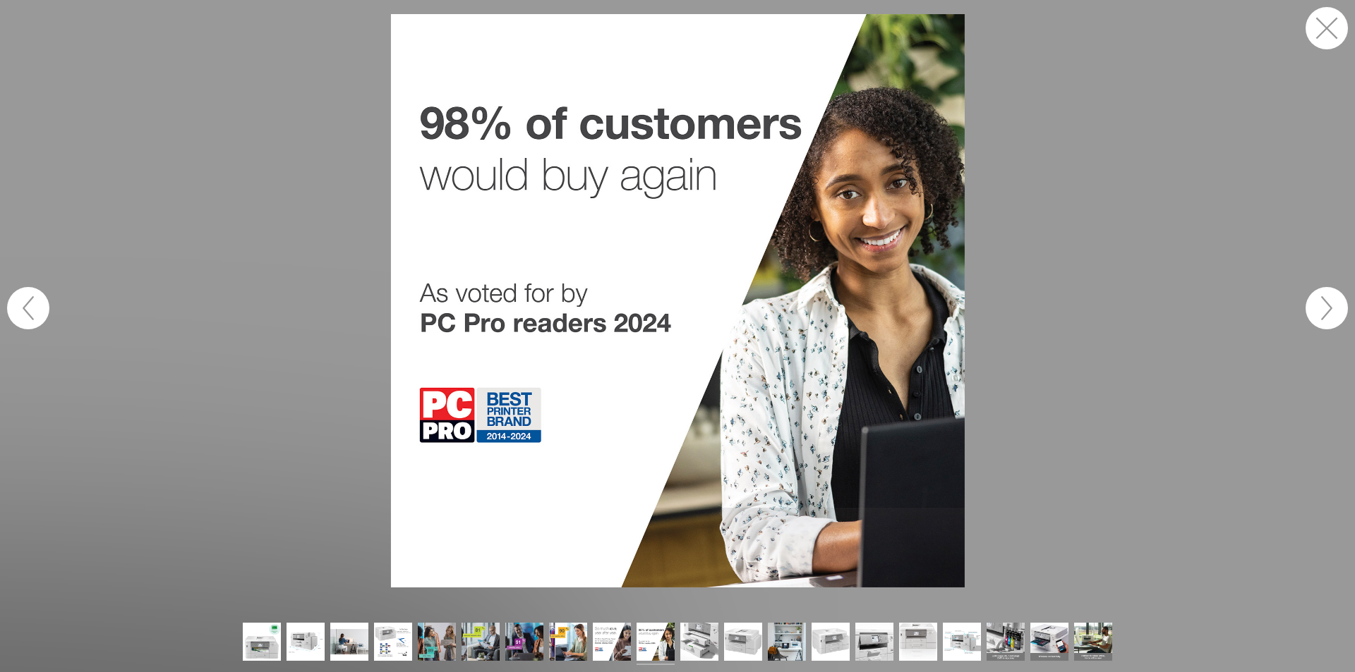
click at [1332, 317] on button "button" at bounding box center [1326, 308] width 42 height 42
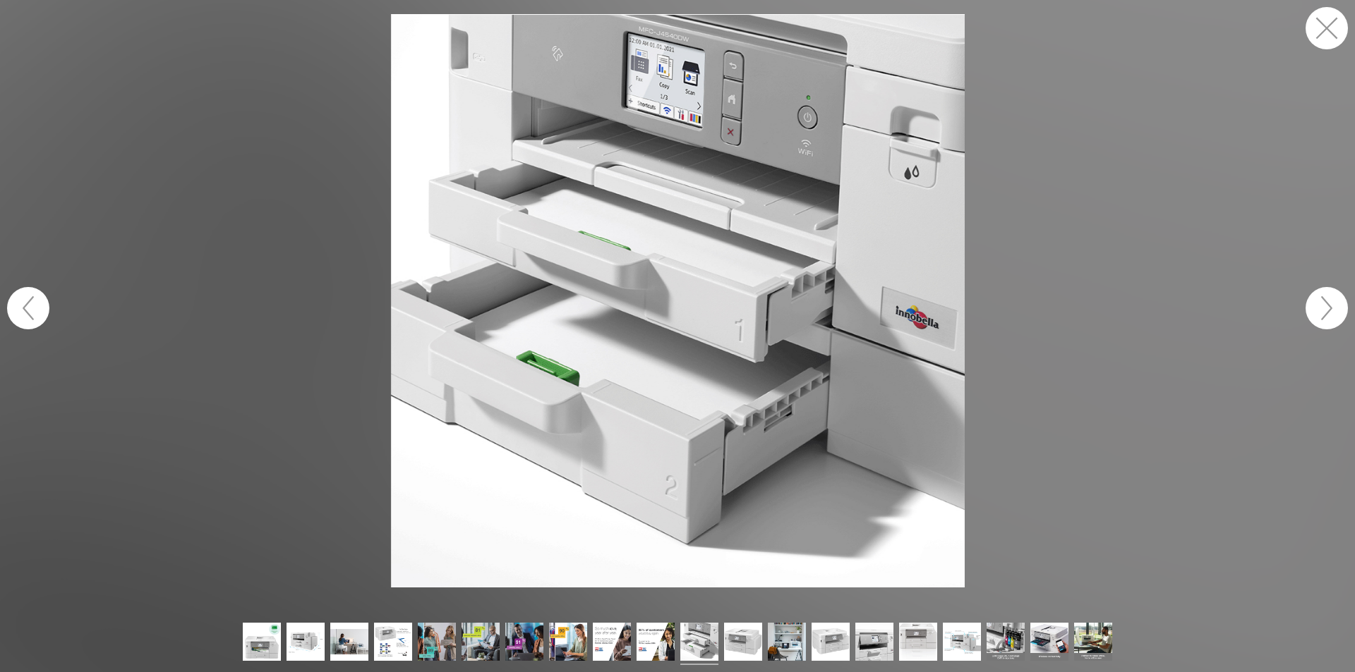
click at [1332, 317] on button "button" at bounding box center [1326, 308] width 42 height 42
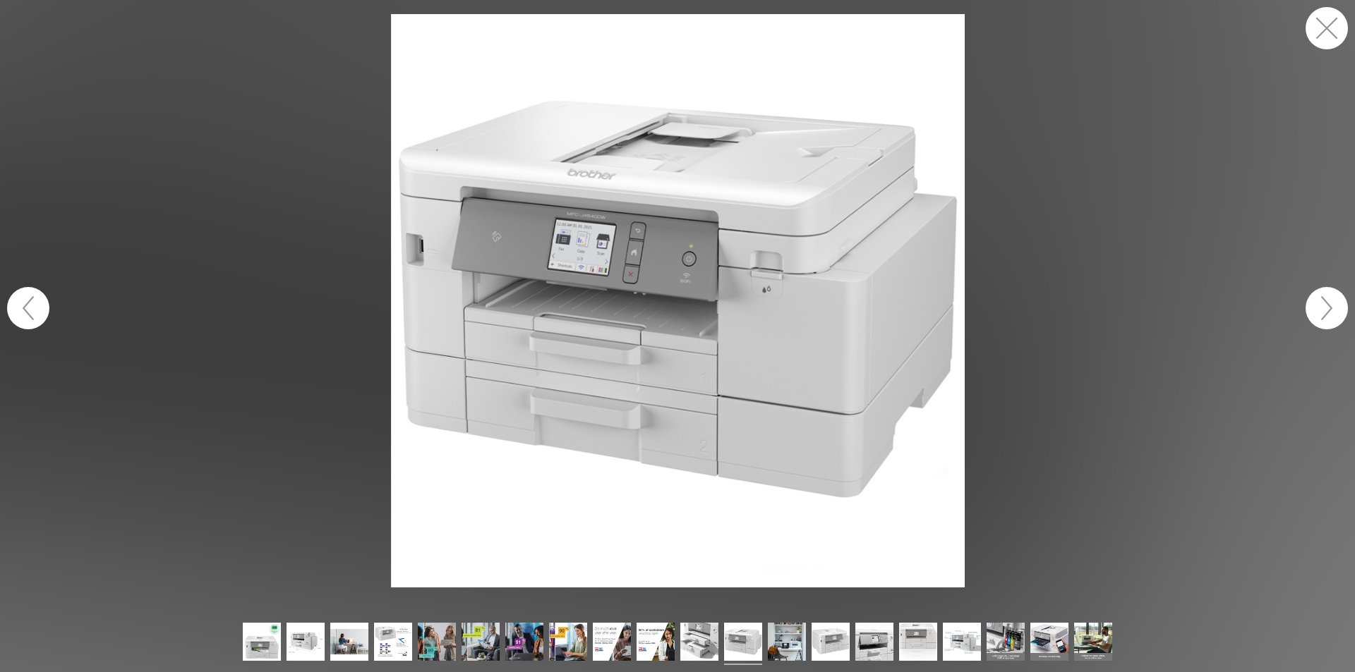
click at [1324, 29] on button "button" at bounding box center [1326, 28] width 42 height 42
